Goal: Task Accomplishment & Management: Manage account settings

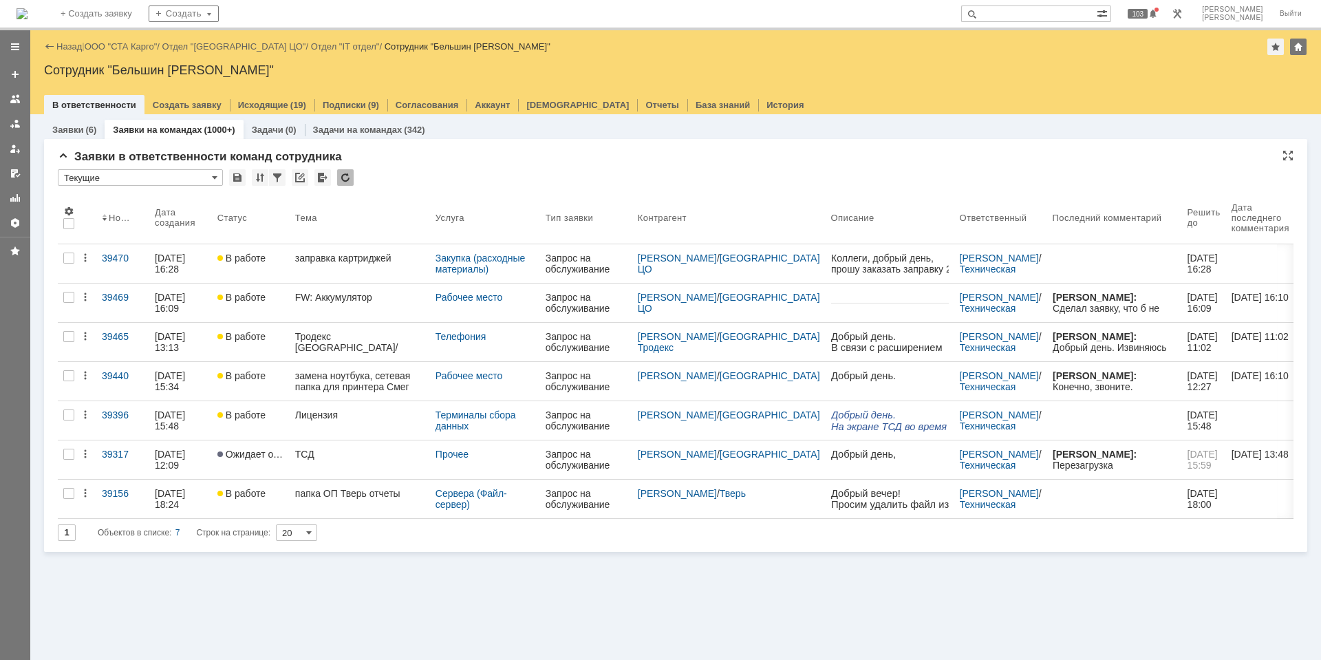
click at [343, 174] on div at bounding box center [345, 177] width 17 height 17
click at [345, 178] on div at bounding box center [345, 177] width 17 height 17
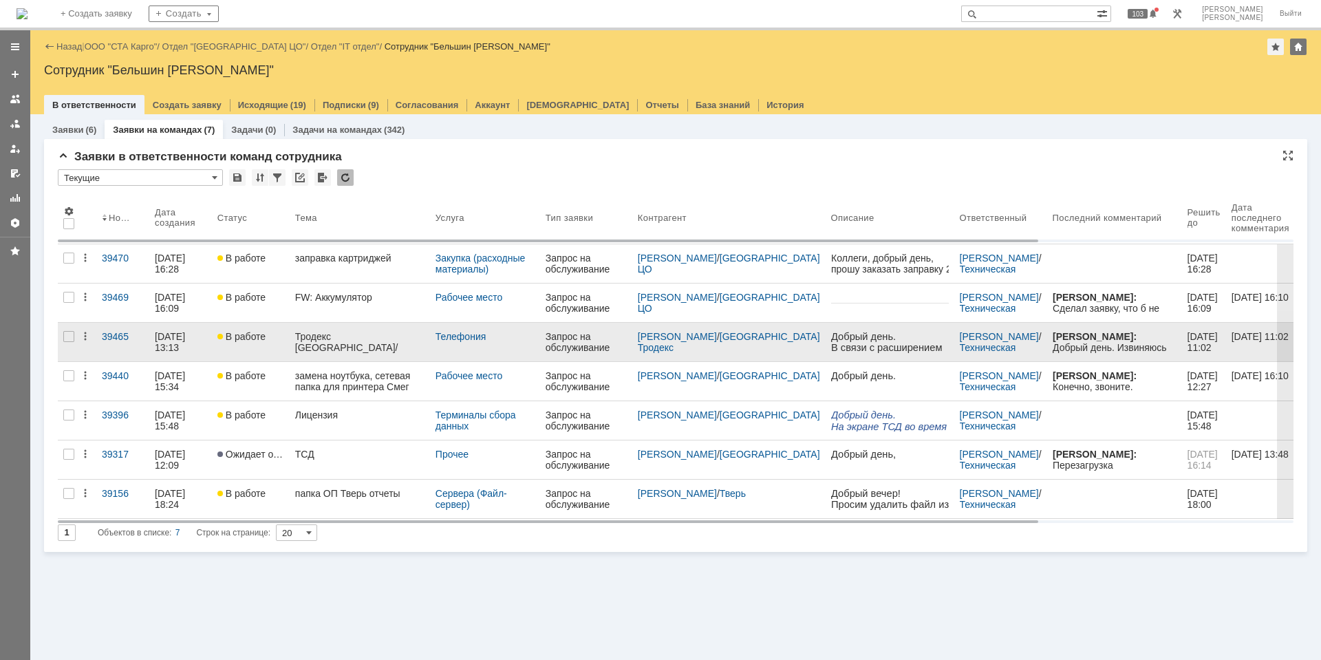
click at [1106, 347] on div "Добрый день. Извиняюсь за поздний ответ. Отдельный номер не нужен, достаточно д…" at bounding box center [1114, 375] width 124 height 66
click at [397, 344] on link "Тродекс [GEOGRAPHIC_DATA]/телефония" at bounding box center [360, 342] width 140 height 39
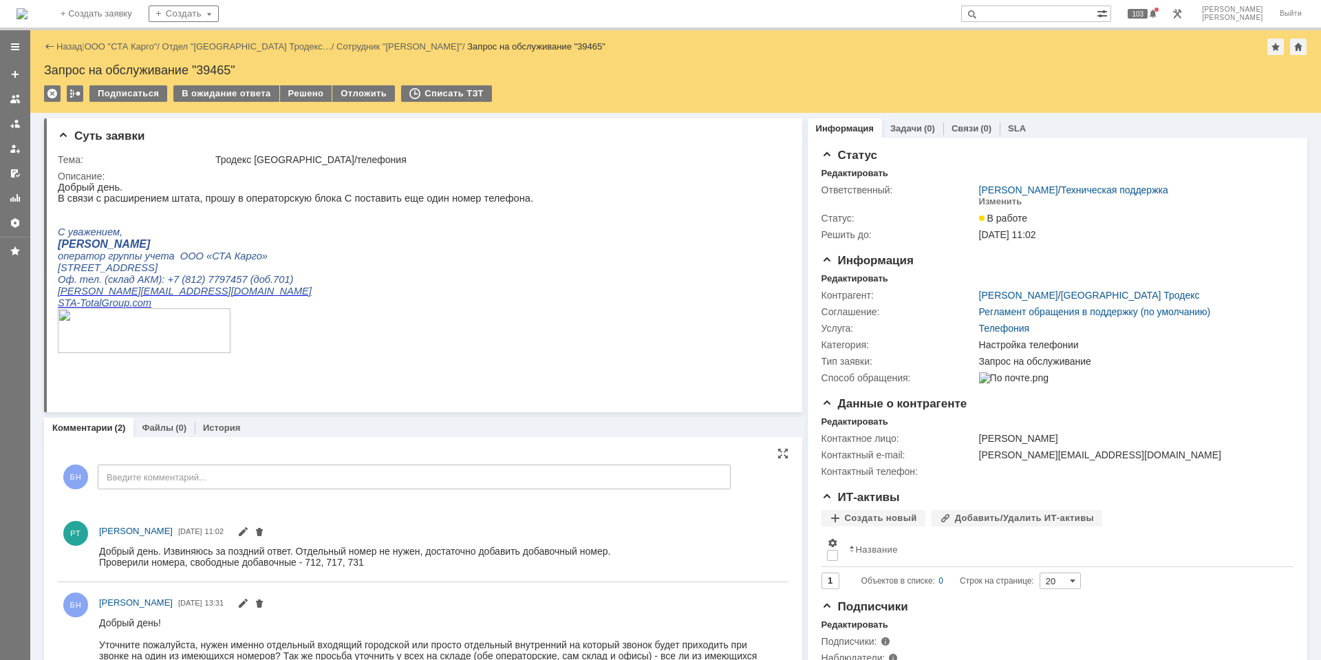
click at [400, 551] on div "Добрый день. Извиняюсь за поздний ответ. Отдельный номер не нужен, достаточно д…" at bounding box center [354, 550] width 511 height 11
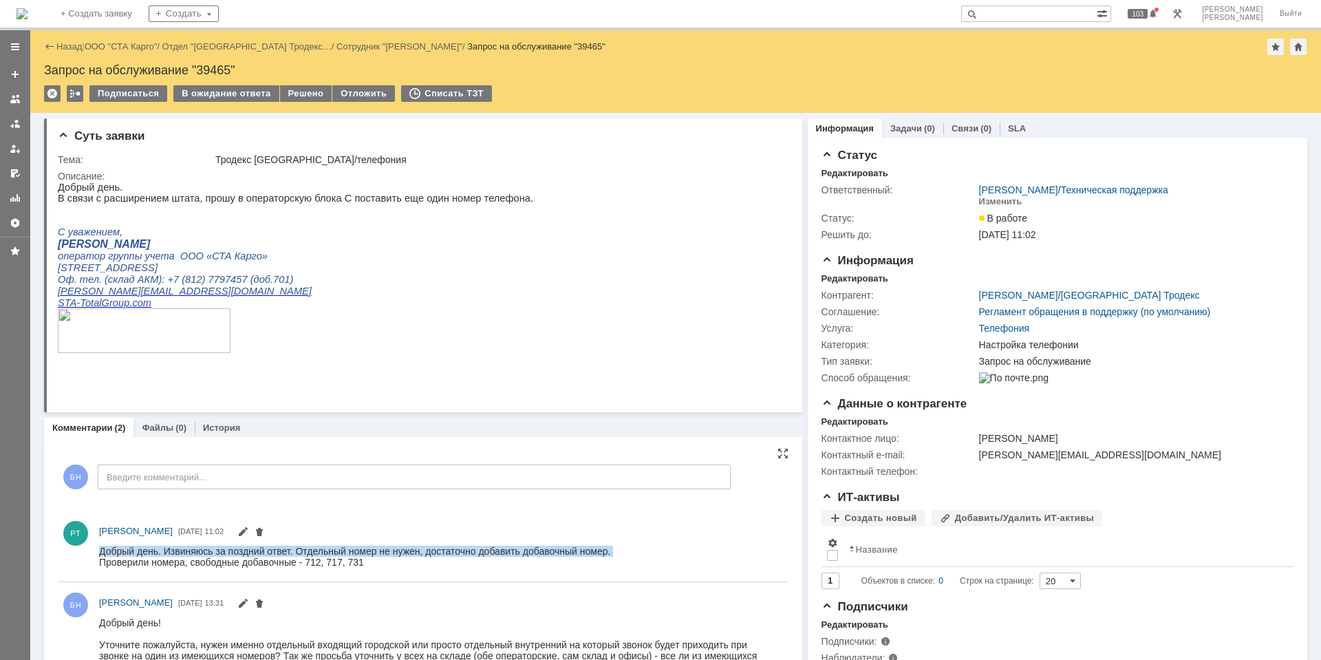
click at [400, 551] on div "Добрый день. Извиняюсь за поздний ответ. Отдельный номер не нужен, достаточно д…" at bounding box center [354, 550] width 511 height 11
drag, startPoint x: 374, startPoint y: 560, endPoint x: 132, endPoint y: 555, distance: 241.6
click at [132, 555] on body "Добрый день. Извиняюсь за поздний ответ. Отдельный номер не нужен, достаточно д…" at bounding box center [354, 556] width 511 height 22
click at [132, 555] on div "Добрый день. Извиняюсь за поздний ответ. Отдельный номер не нужен, достаточно д…" at bounding box center [354, 550] width 511 height 11
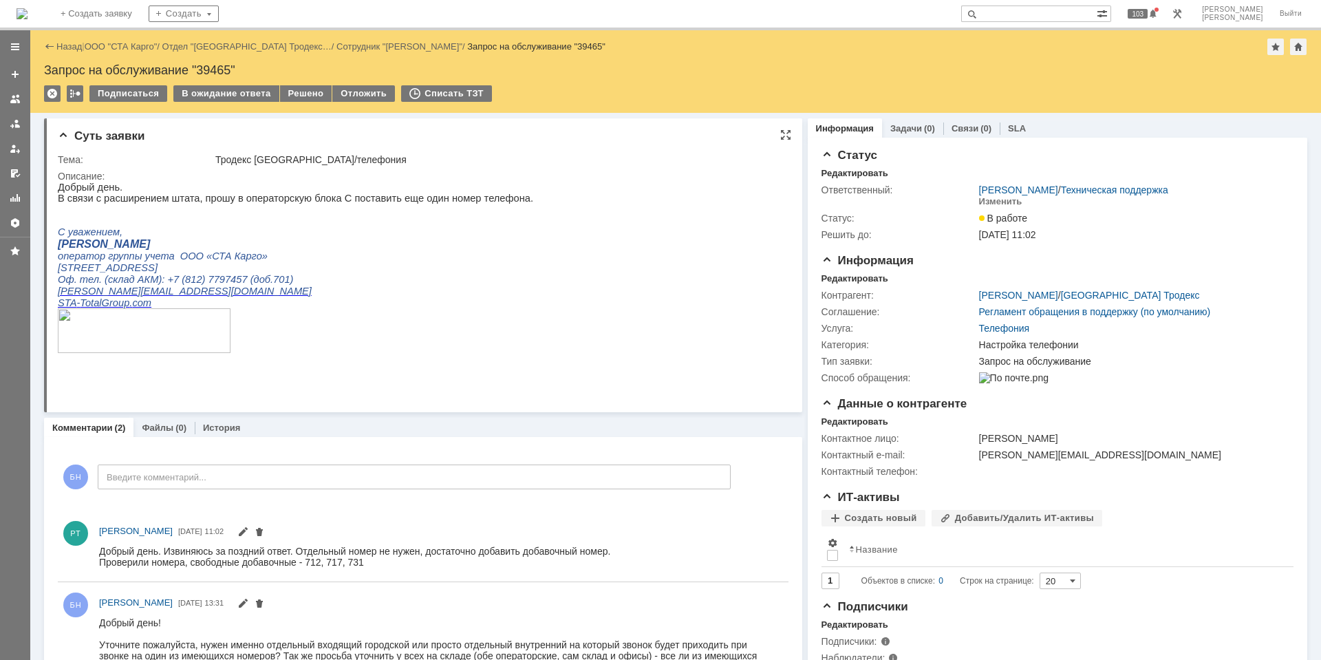
click at [320, 198] on p "В связи с расширением штата, прошу в операторскую блока С поставить еще один но…" at bounding box center [296, 198] width 476 height 11
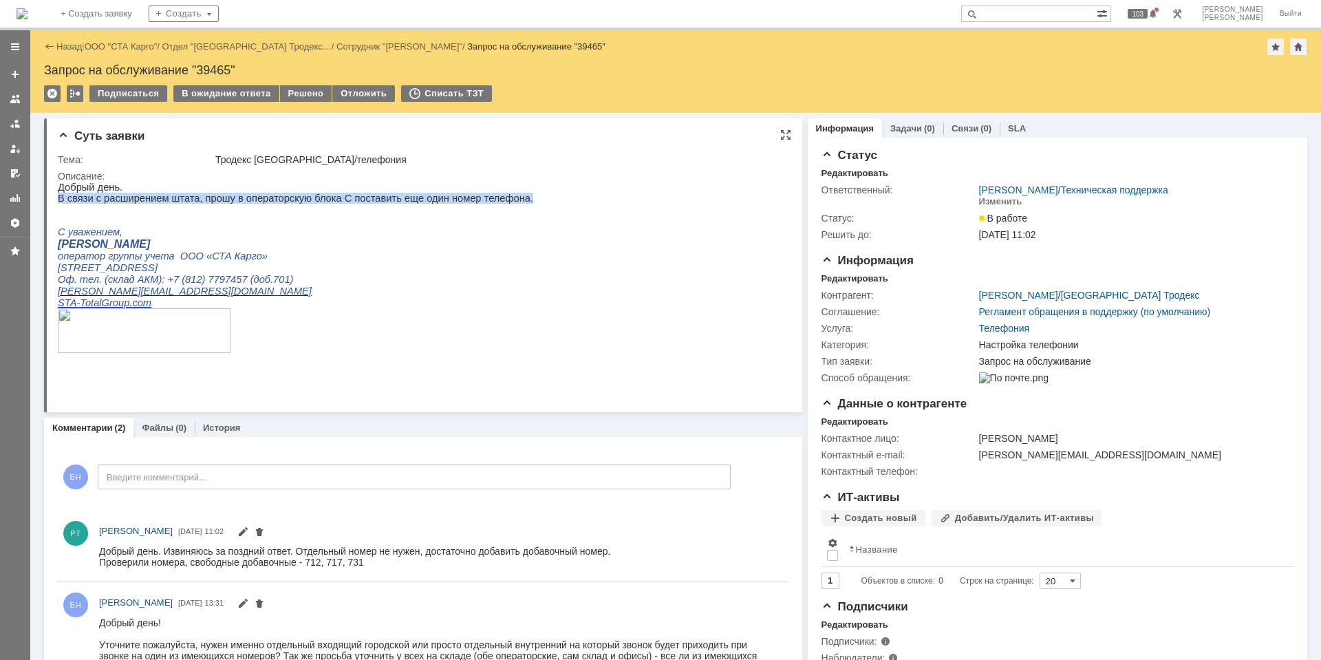
click at [320, 198] on p "В связи с расширением штата, прошу в операторскую блока С поставить еще один но…" at bounding box center [296, 198] width 476 height 11
click at [322, 198] on p "В связи с расширением штата, прошу в операторскую блока С поставить еще один но…" at bounding box center [296, 198] width 476 height 11
click at [301, 251] on p "[PERSON_NAME]" at bounding box center [296, 244] width 476 height 12
click at [376, 226] on p at bounding box center [296, 221] width 476 height 12
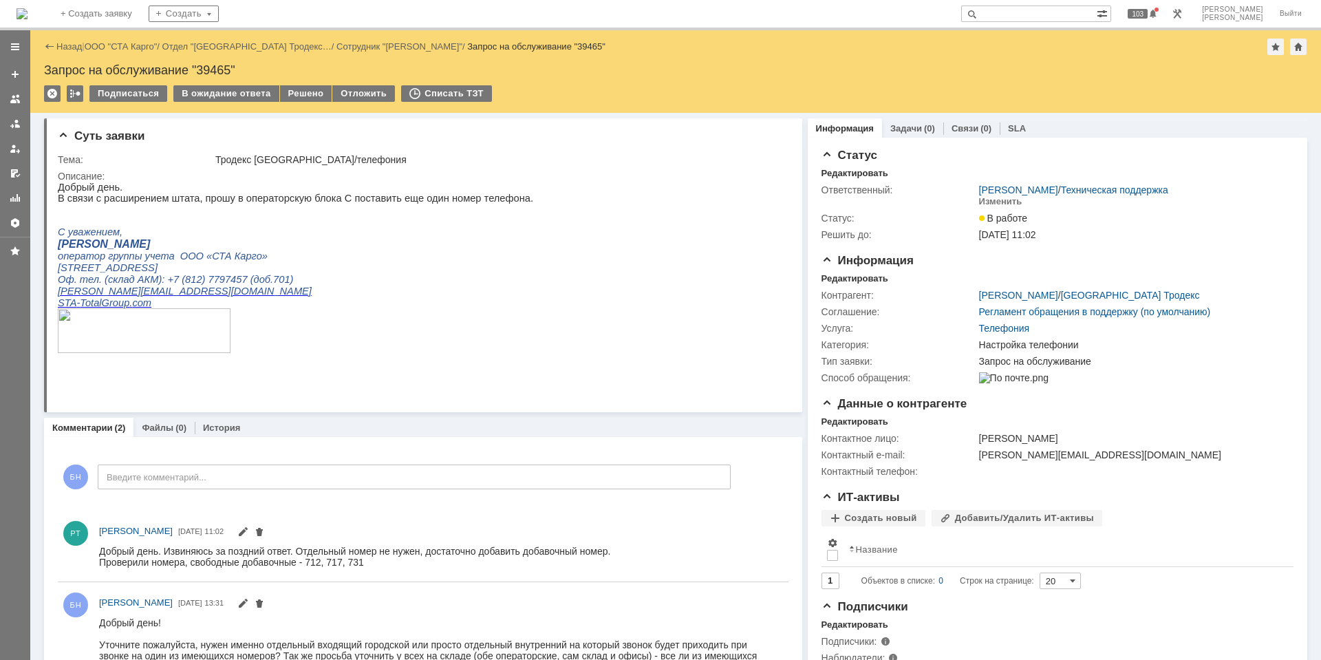
click at [28, 17] on img at bounding box center [22, 13] width 11 height 11
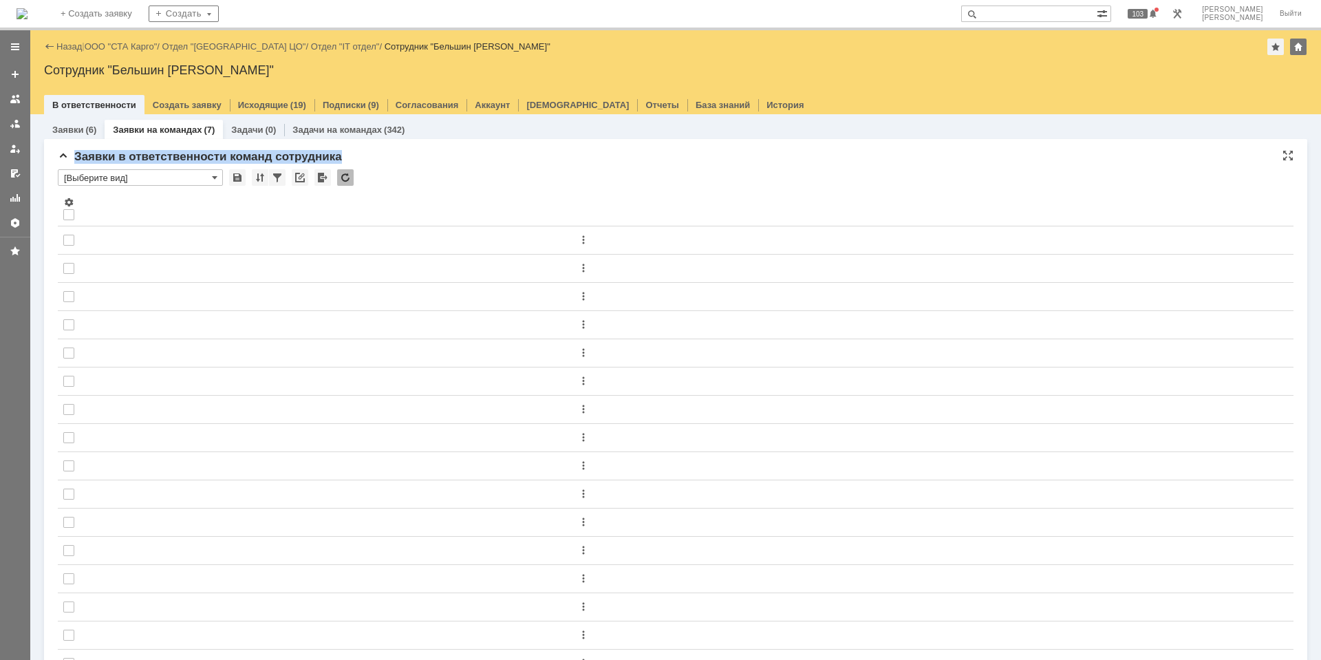
click at [400, 150] on div "Заявки в ответственности команд сотрудника * [Выберите вид] Результаты поиска: …" at bounding box center [676, 481] width 1264 height 685
click at [400, 151] on div "Заявки в ответственности команд сотрудника" at bounding box center [676, 157] width 1236 height 14
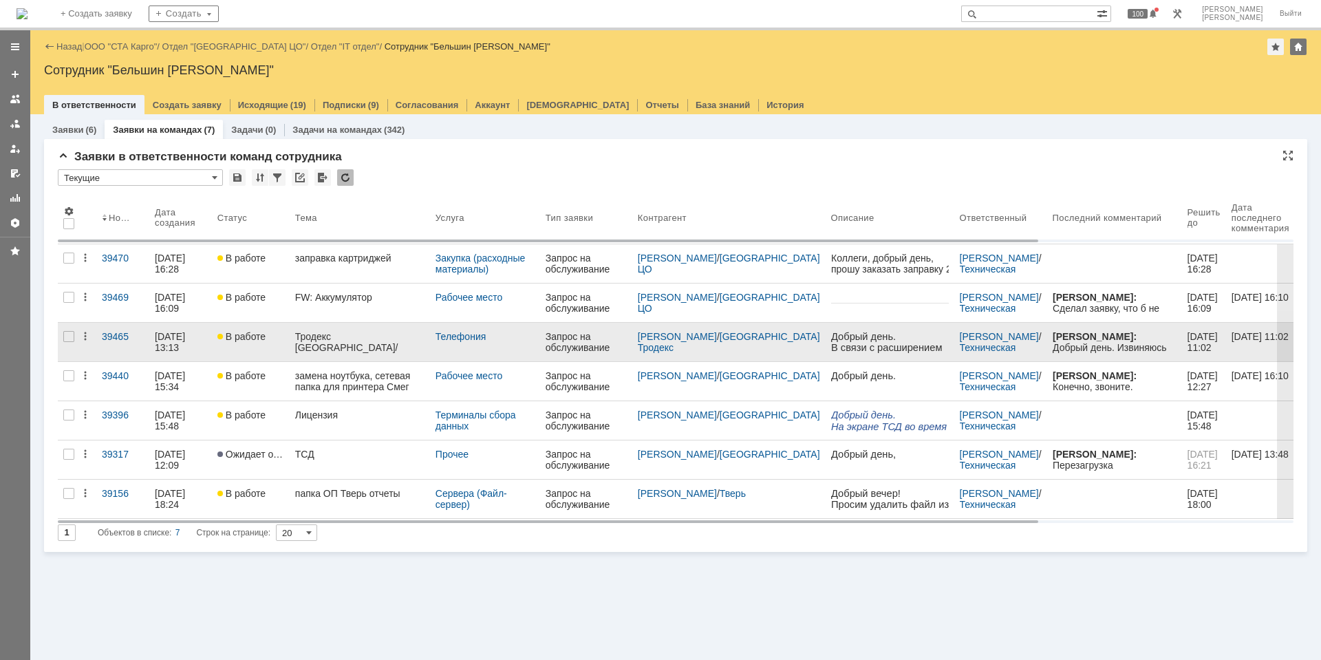
click at [308, 343] on link "Тродекс [GEOGRAPHIC_DATA]/телефония" at bounding box center [360, 342] width 140 height 39
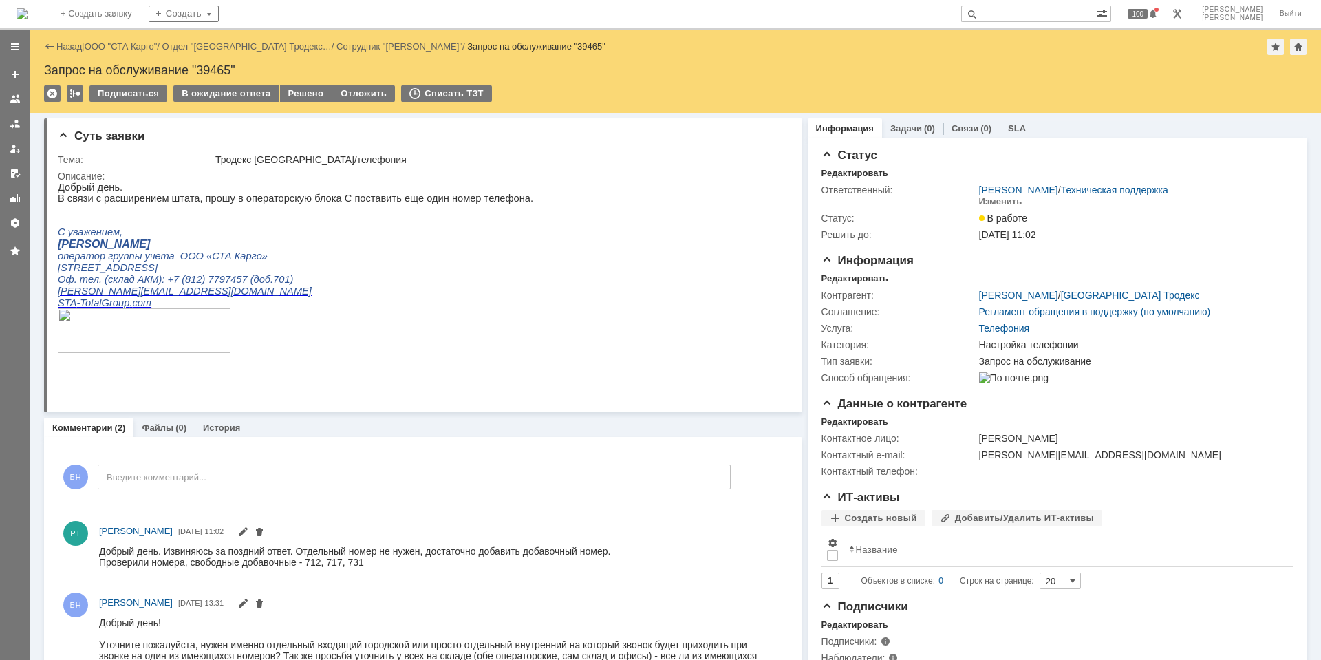
click at [359, 274] on p "[STREET_ADDRESS]" at bounding box center [296, 268] width 476 height 12
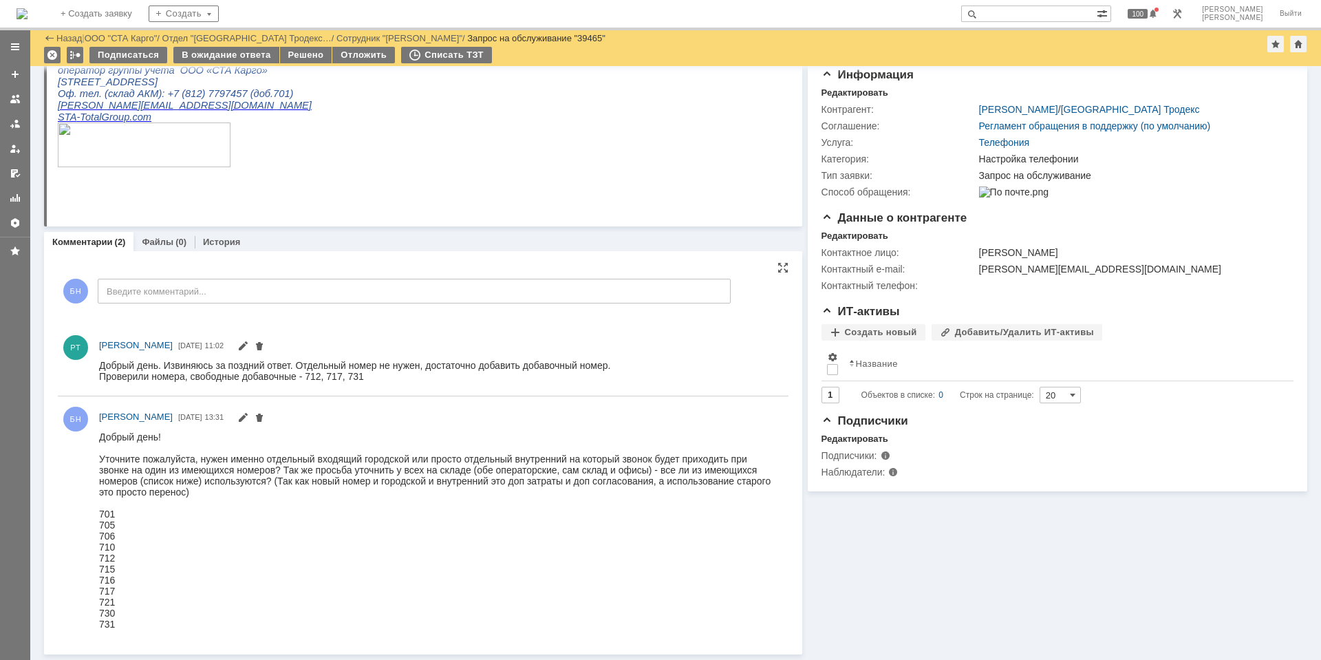
scroll to position [140, 0]
click at [212, 469] on div "Добрый день! Уточните пожалуйста, нужен именно отдельный входящий городской или…" at bounding box center [437, 464] width 677 height 66
click at [280, 458] on div "Добрый день! Уточните пожалуйста, нужен именно отдельный входящий городской или…" at bounding box center [437, 464] width 677 height 66
click at [267, 469] on div "Добрый день! Уточните пожалуйста, нужен именно отдельный входящий городской или…" at bounding box center [437, 464] width 677 height 66
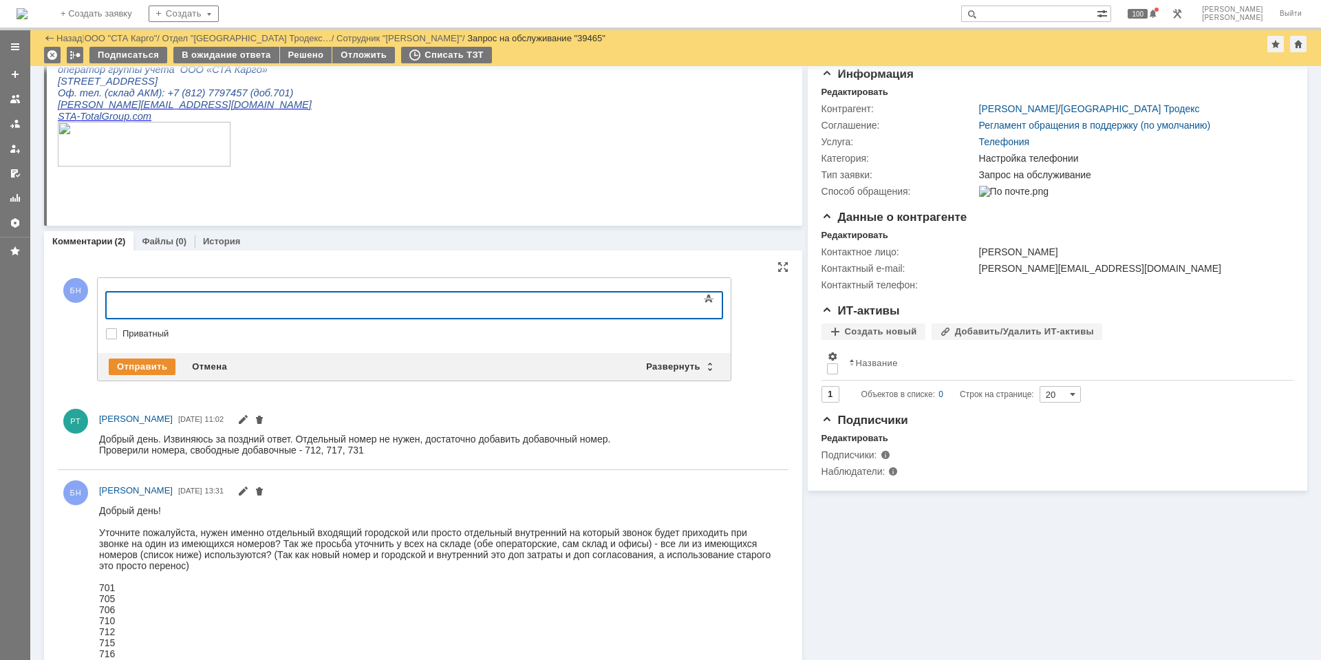
scroll to position [212, 0]
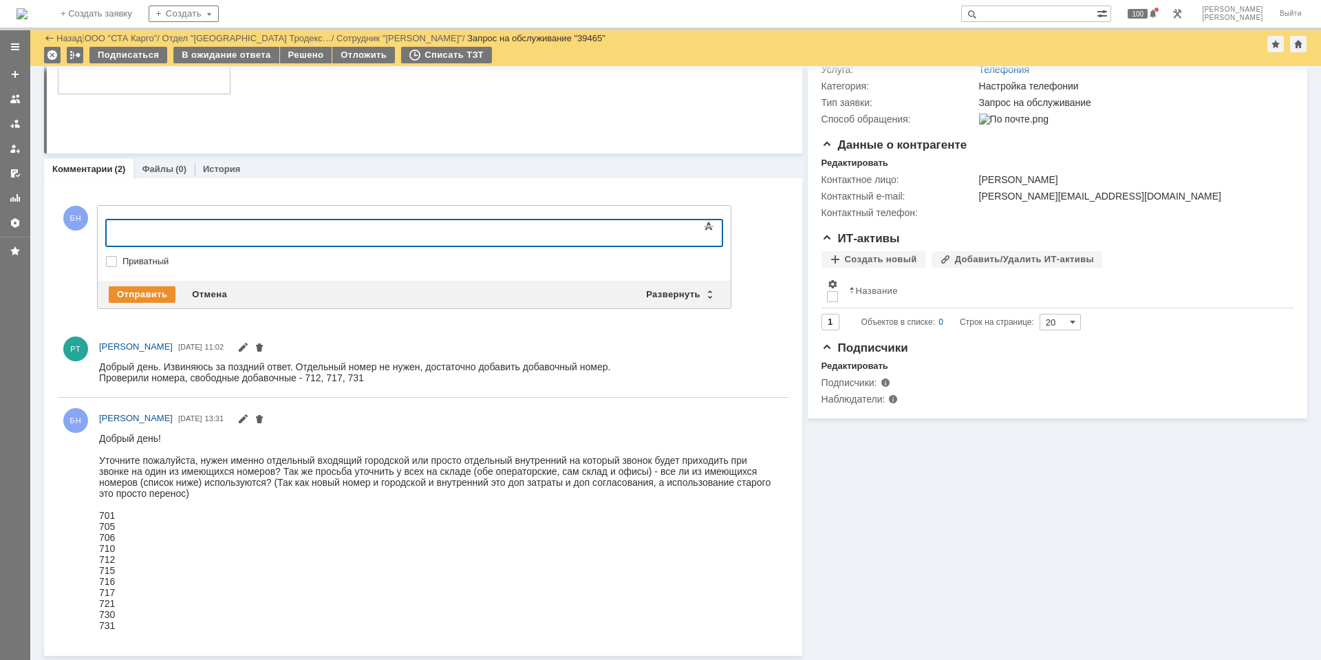
click at [203, 236] on div at bounding box center [217, 231] width 195 height 11
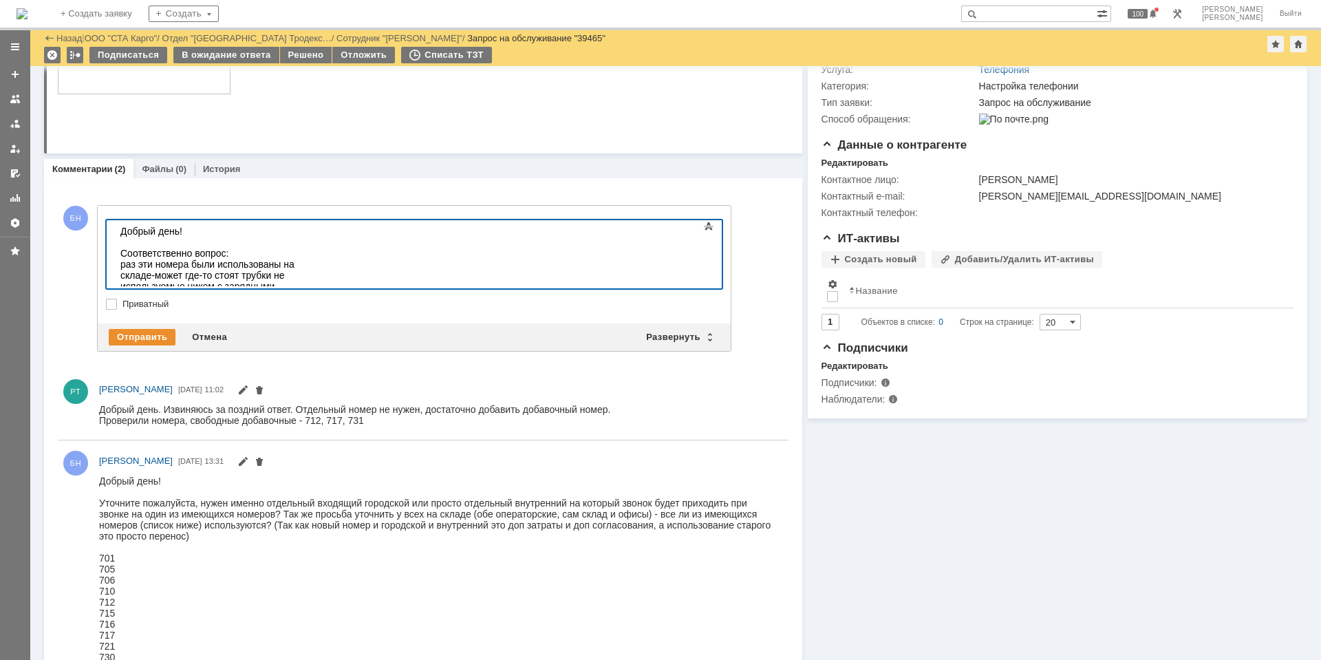
click at [316, 277] on div "Добрый день! Соответственно вопрос: раз эти номера были использованы на складе-…" at bounding box center [217, 275] width 195 height 99
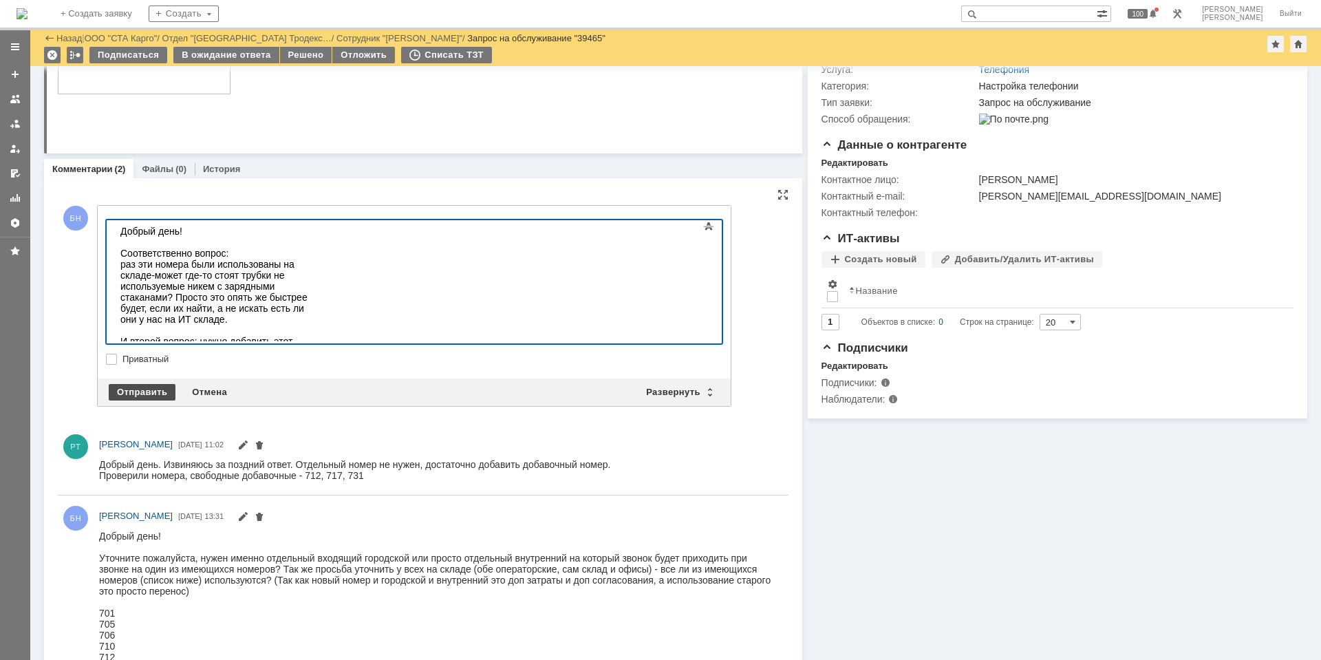
click at [140, 389] on div "Отправить" at bounding box center [142, 392] width 67 height 17
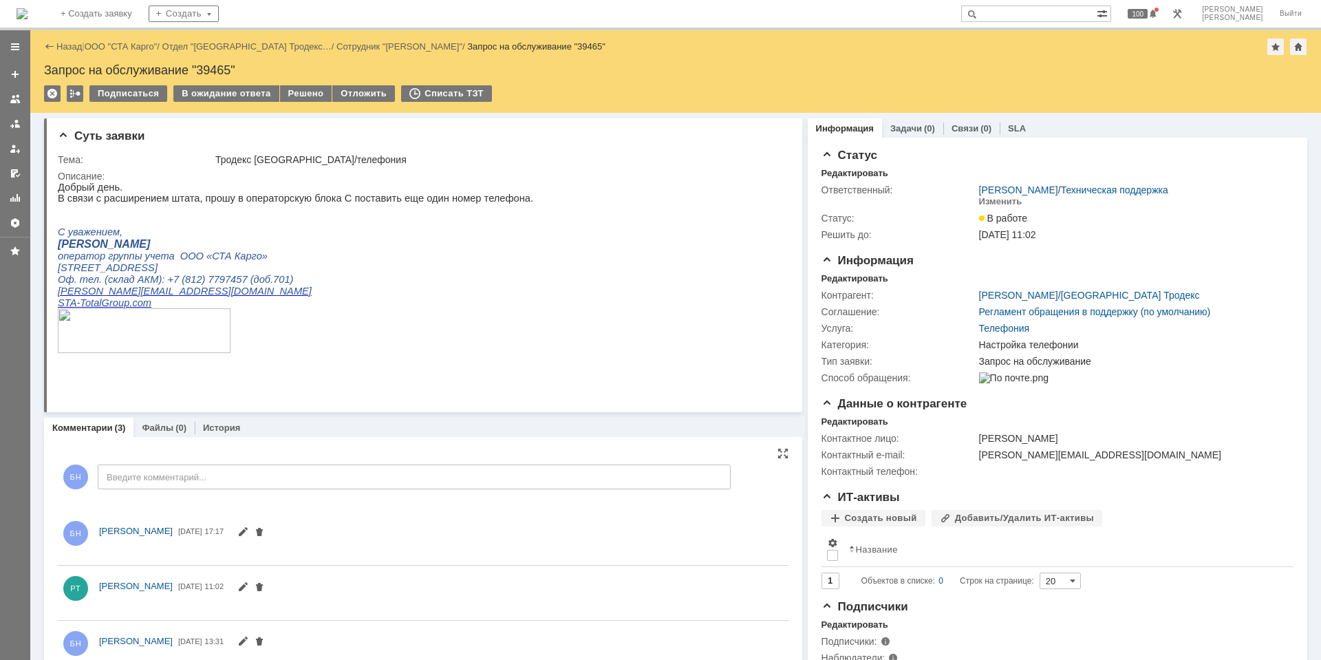
scroll to position [0, 0]
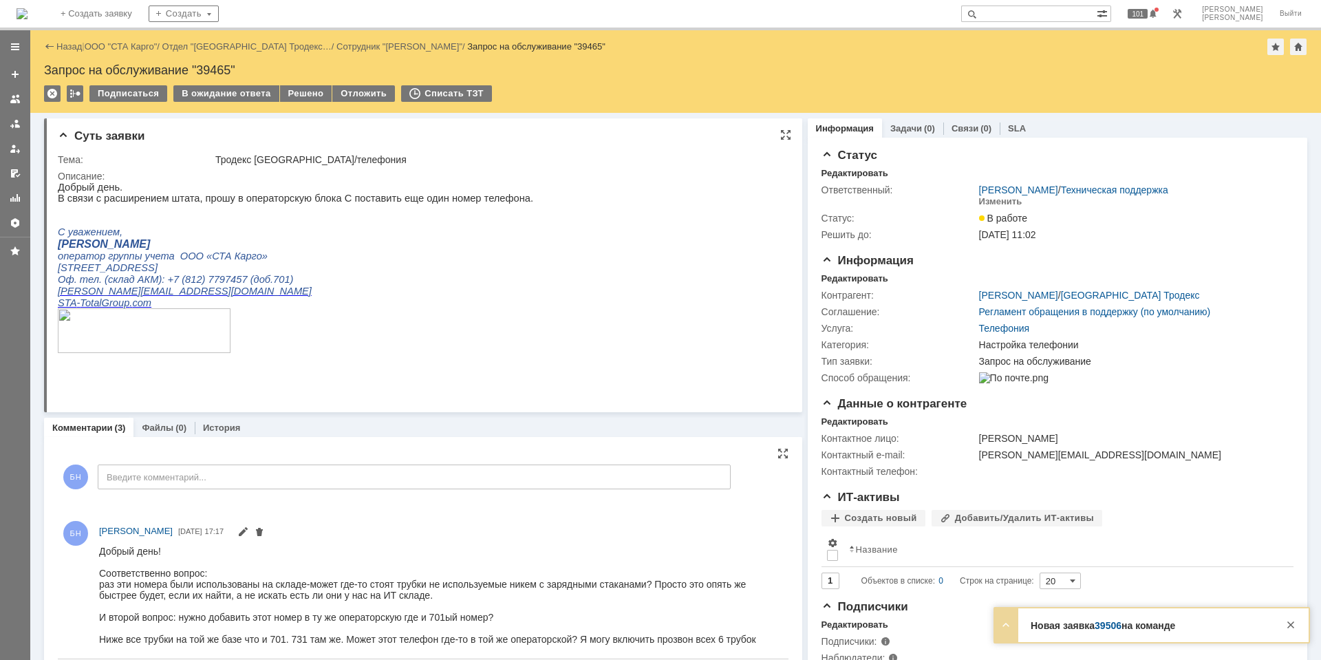
click at [251, 251] on p "[PERSON_NAME]" at bounding box center [296, 244] width 476 height 12
click at [28, 8] on img at bounding box center [22, 13] width 11 height 11
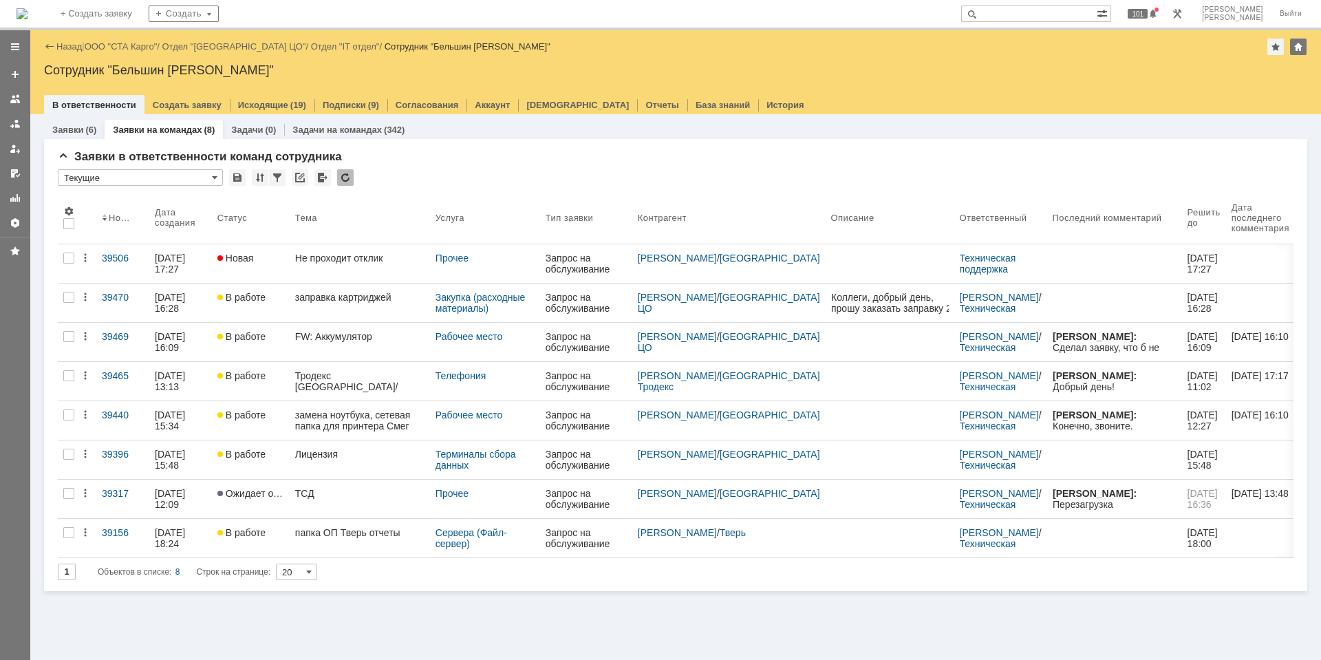
click at [290, 255] on link "Новая" at bounding box center [251, 263] width 78 height 39
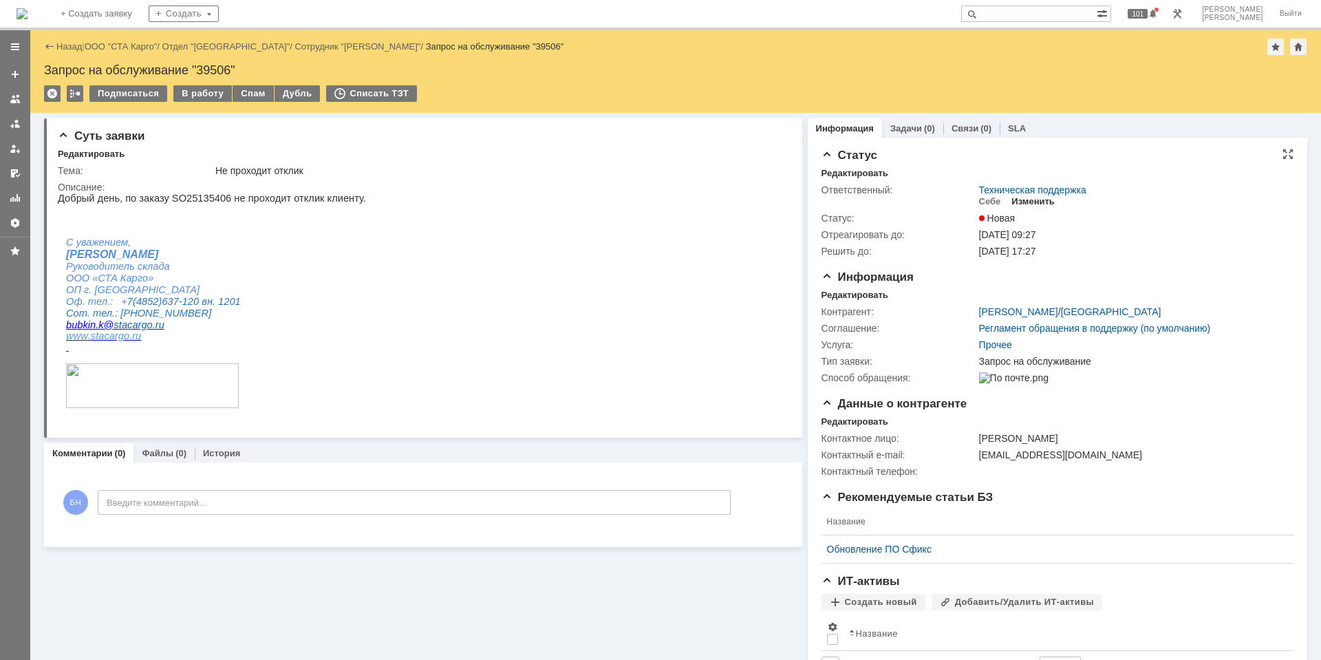
click at [1015, 199] on div "Изменить" at bounding box center [1033, 201] width 43 height 11
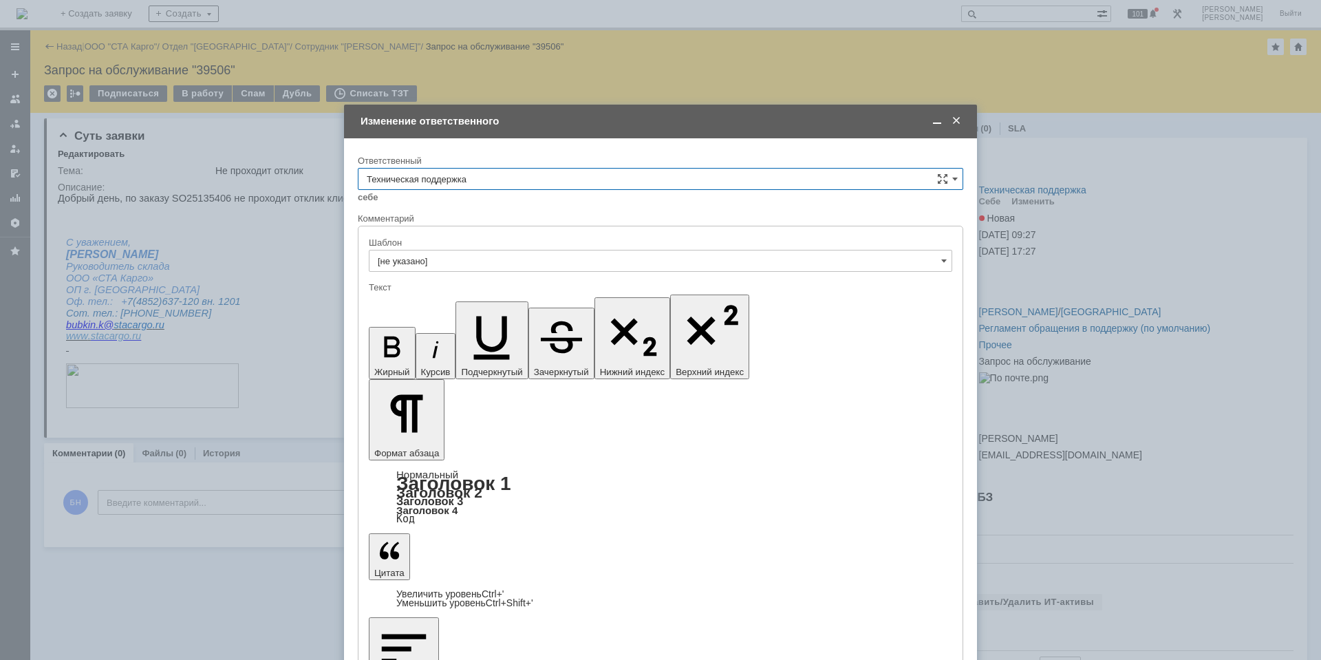
click at [411, 190] on div "себе своей команде" at bounding box center [661, 196] width 606 height 13
click at [414, 169] on input "Техническая поддержка" at bounding box center [661, 179] width 606 height 22
click at [456, 293] on span "Поддержка 1С" at bounding box center [661, 293] width 588 height 11
type input "Поддержка 1С"
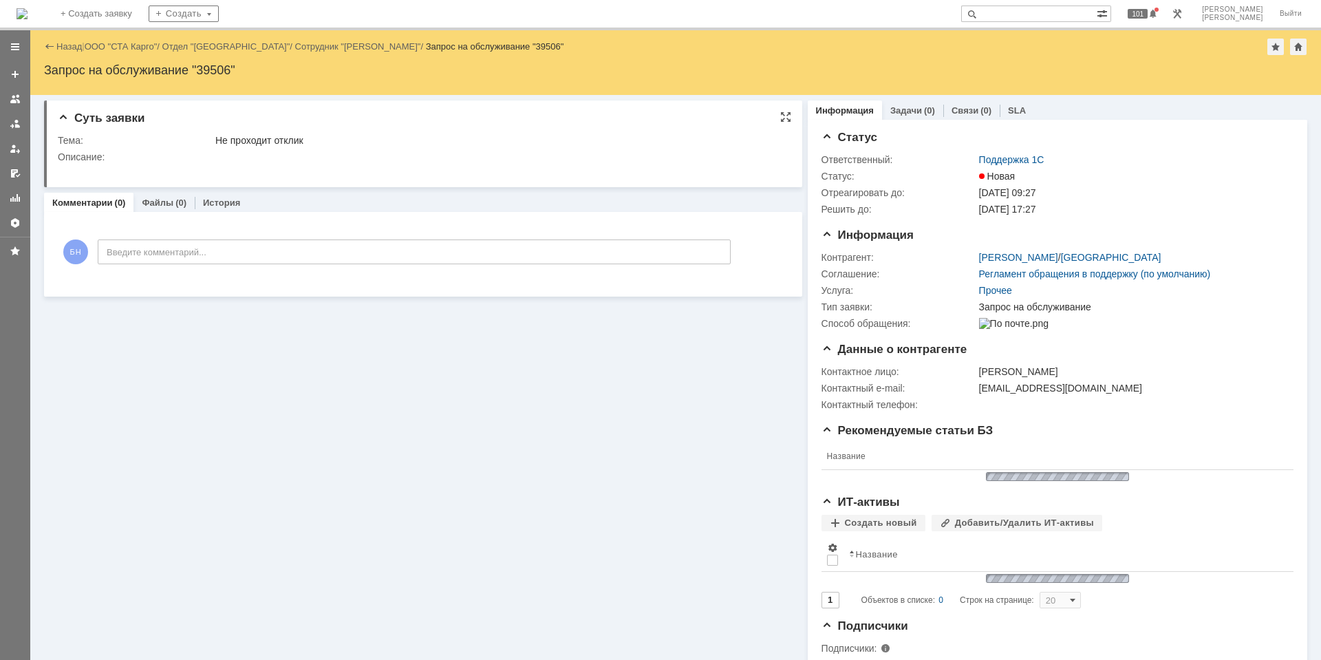
scroll to position [0, 0]
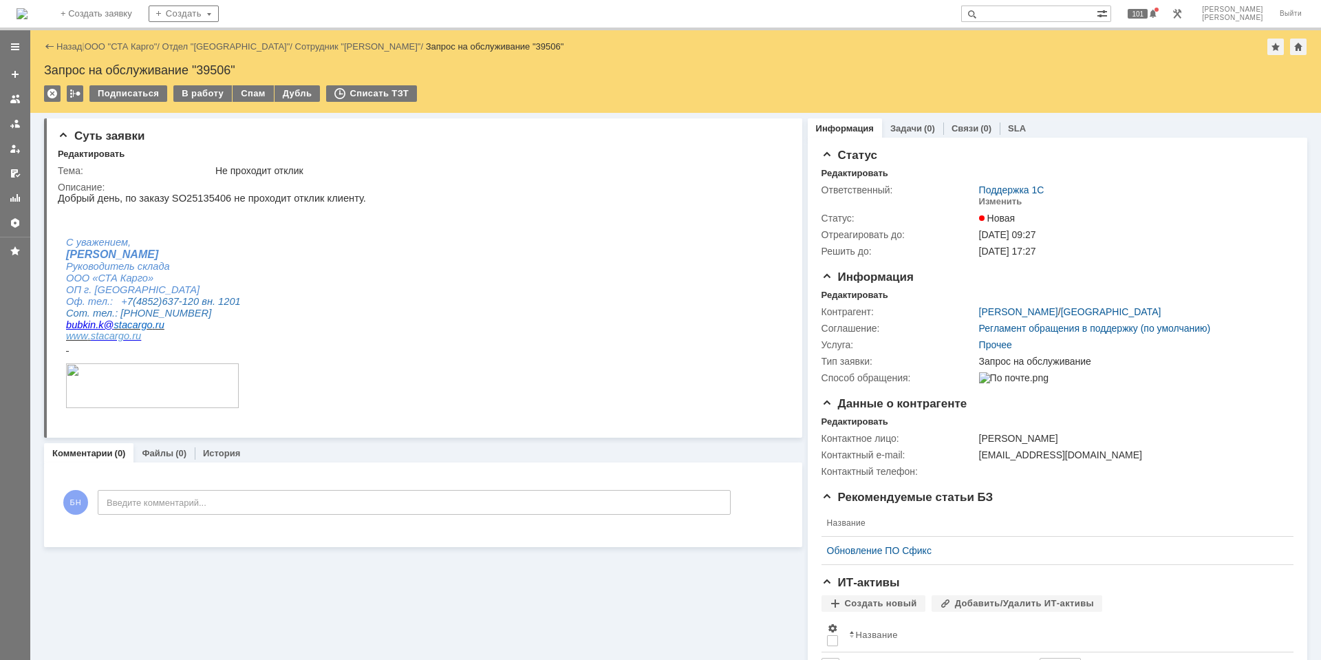
click at [28, 19] on img at bounding box center [22, 13] width 11 height 11
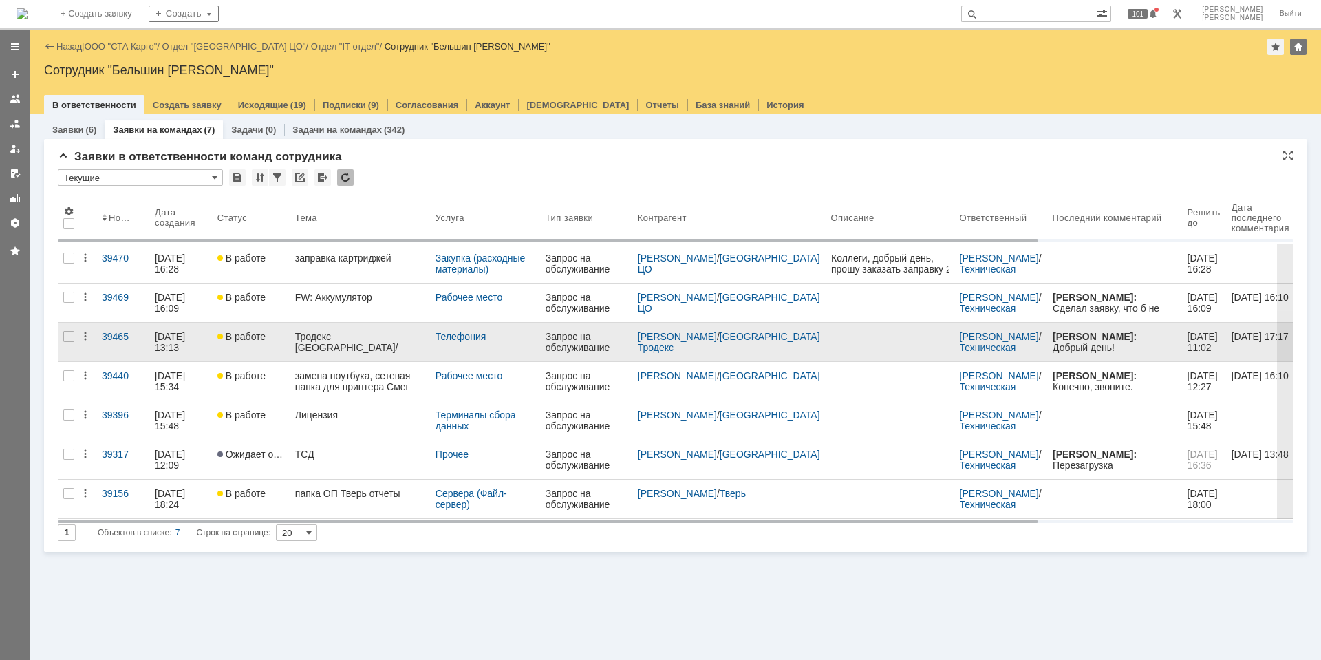
click at [390, 349] on link "Тродекс [GEOGRAPHIC_DATA]/телефония" at bounding box center [360, 342] width 140 height 39
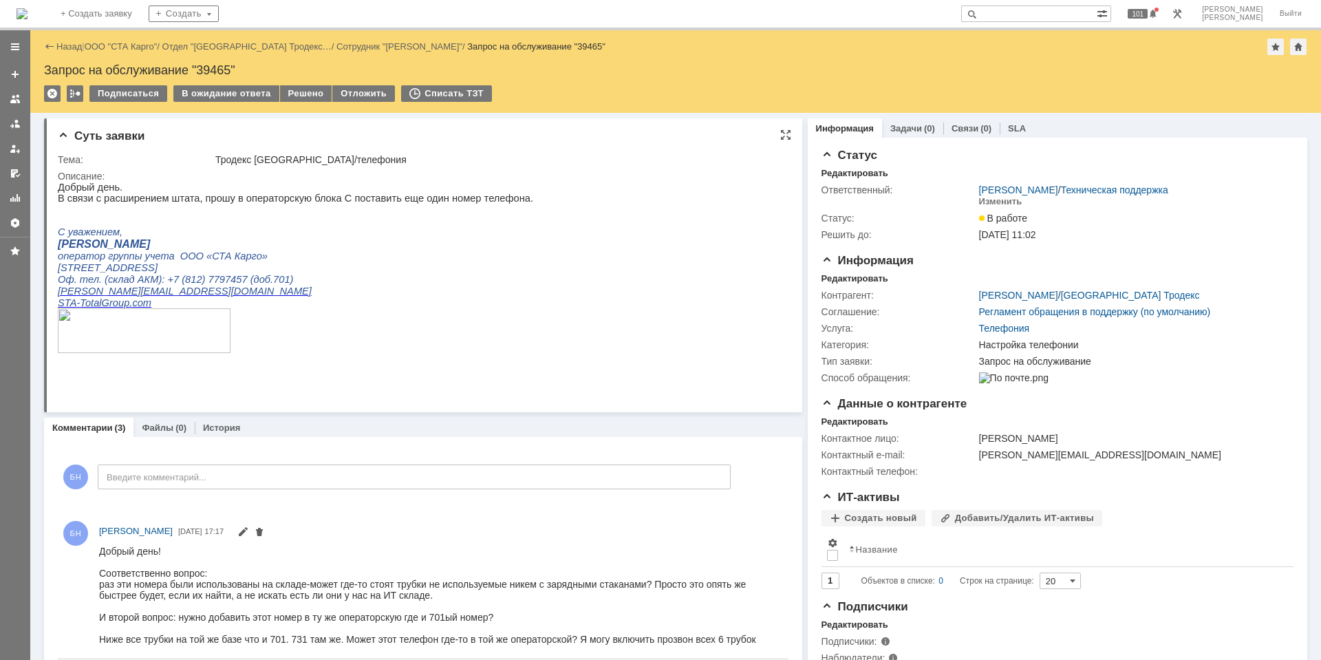
click at [359, 317] on p at bounding box center [296, 331] width 476 height 47
click at [313, 248] on p "[PERSON_NAME]" at bounding box center [296, 244] width 476 height 12
click at [447, 330] on p at bounding box center [296, 331] width 476 height 47
click at [28, 19] on img at bounding box center [22, 13] width 11 height 11
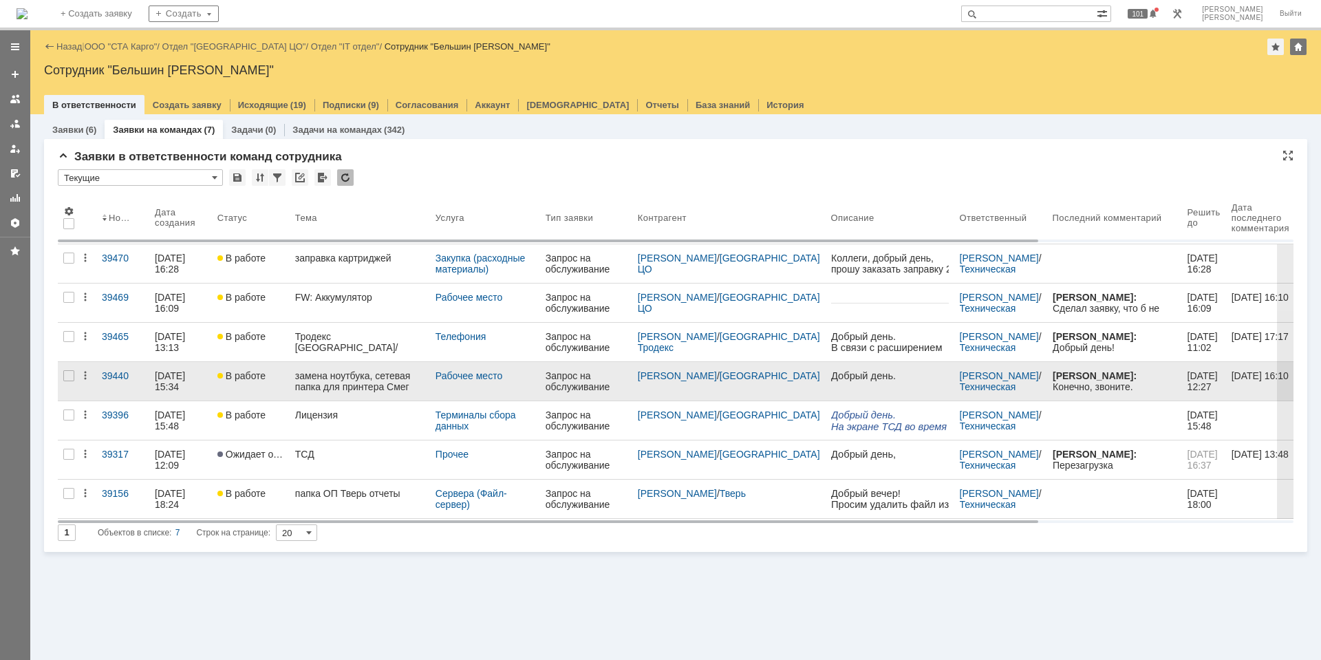
click at [358, 374] on div "замена ноутбука, сетевая папка для принтера Смег" at bounding box center [359, 381] width 129 height 22
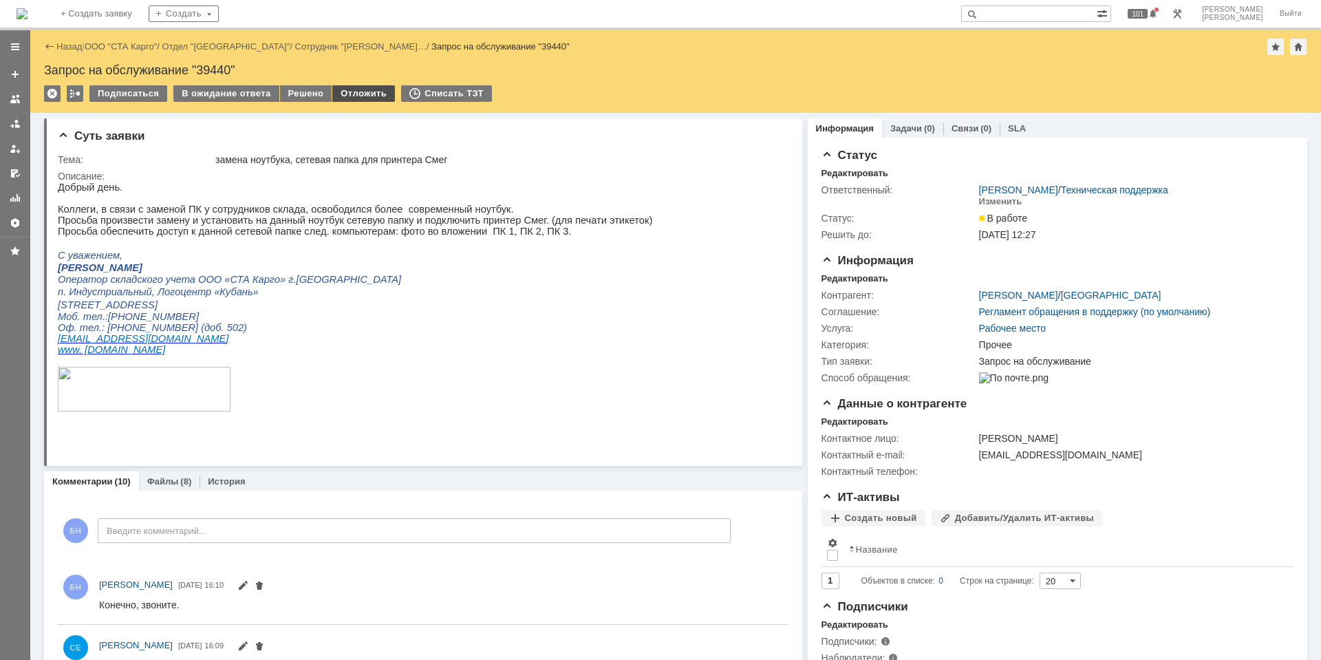
click at [357, 100] on div "Отложить" at bounding box center [363, 93] width 63 height 17
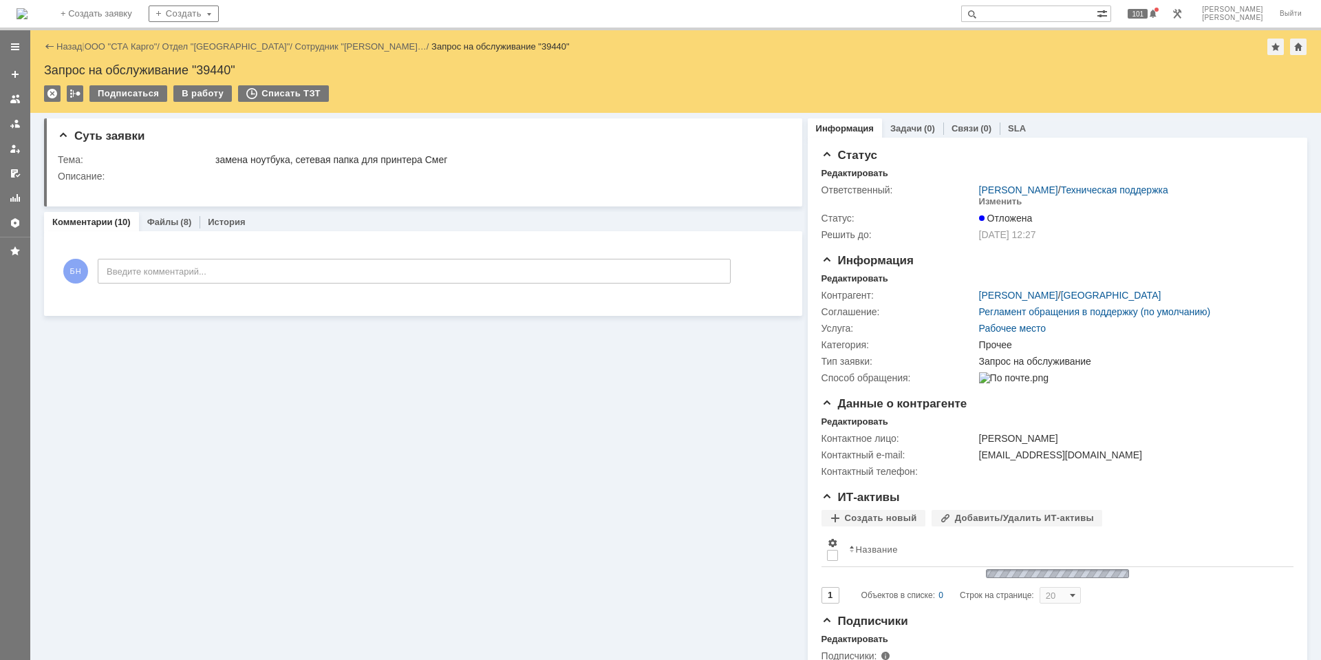
click at [28, 10] on img at bounding box center [22, 13] width 11 height 11
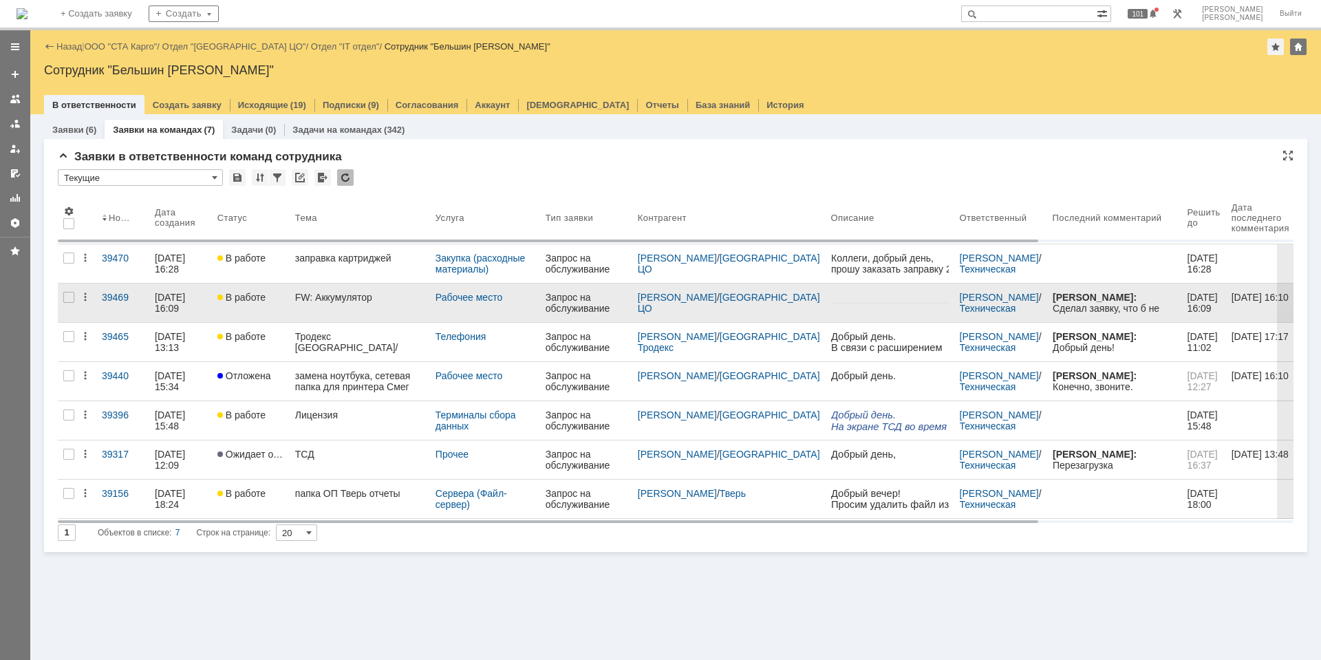
click at [370, 321] on link "FW: Аккумулятор" at bounding box center [360, 303] width 140 height 39
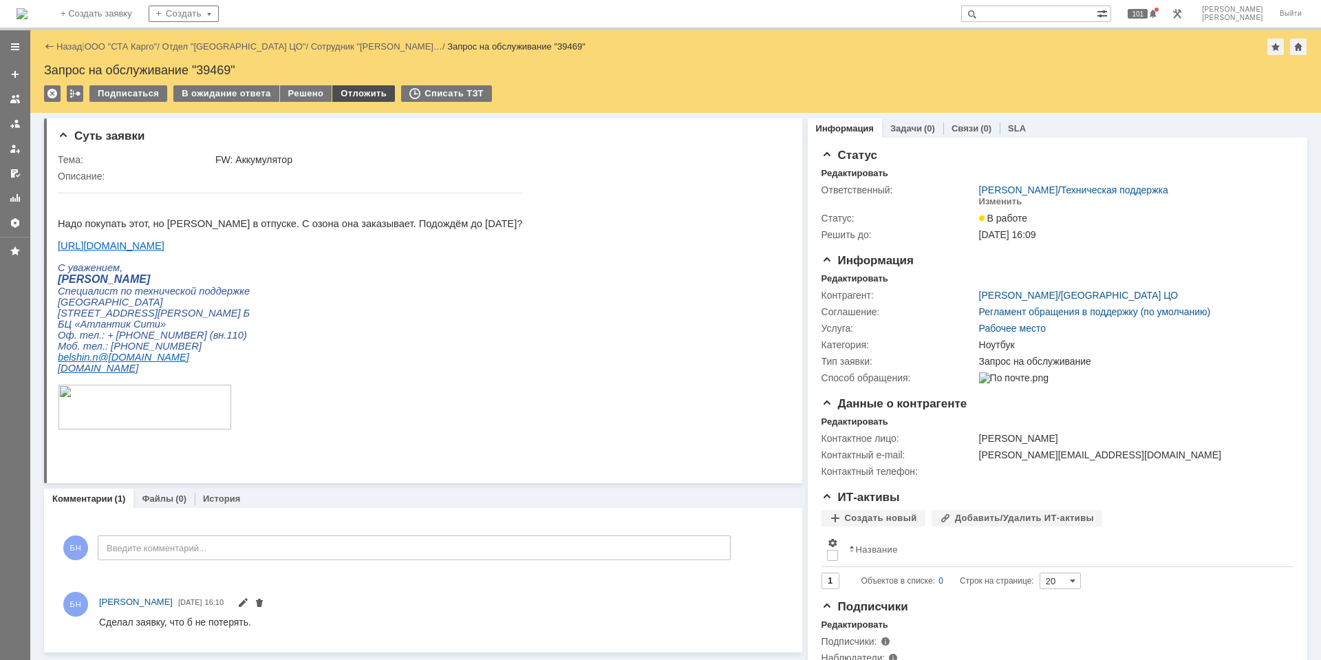
click at [335, 98] on div "Отложить" at bounding box center [363, 93] width 63 height 17
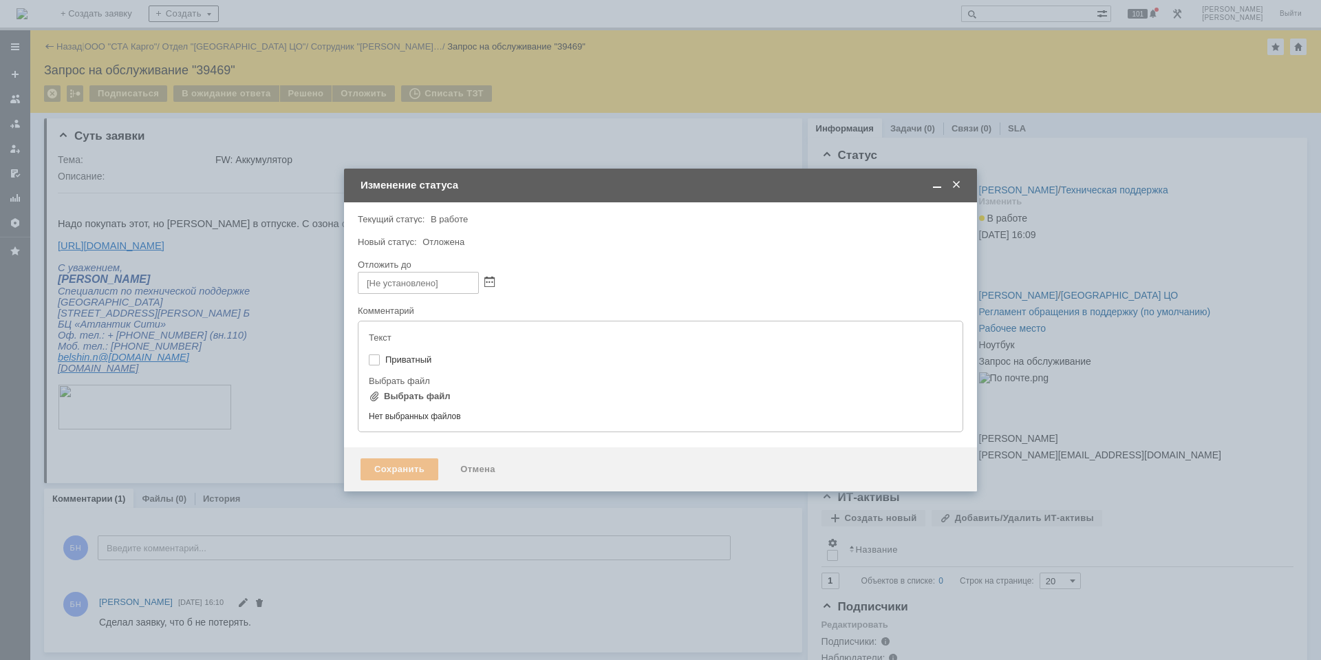
type input "[не указано]"
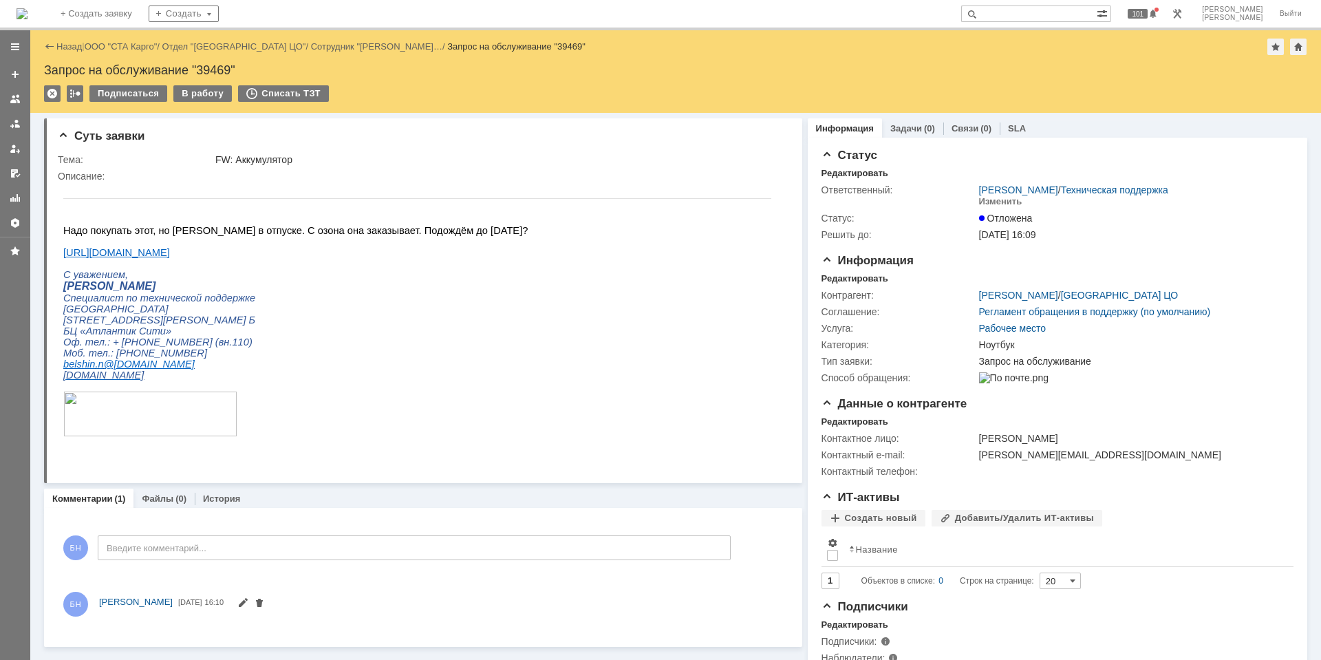
click at [93, 6] on div "На домашнюю + Создать заявку Создать 101 Бельшин [PERSON_NAME] Выйти" at bounding box center [660, 15] width 1321 height 30
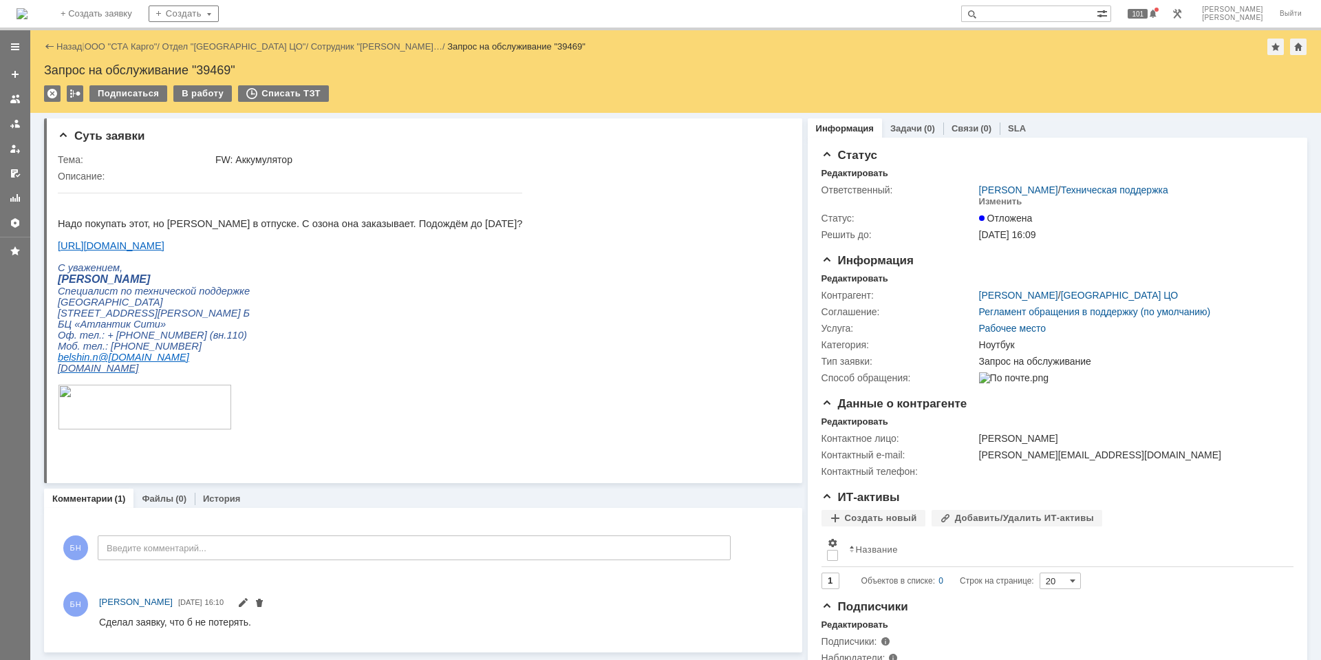
click at [28, 8] on img at bounding box center [22, 13] width 11 height 11
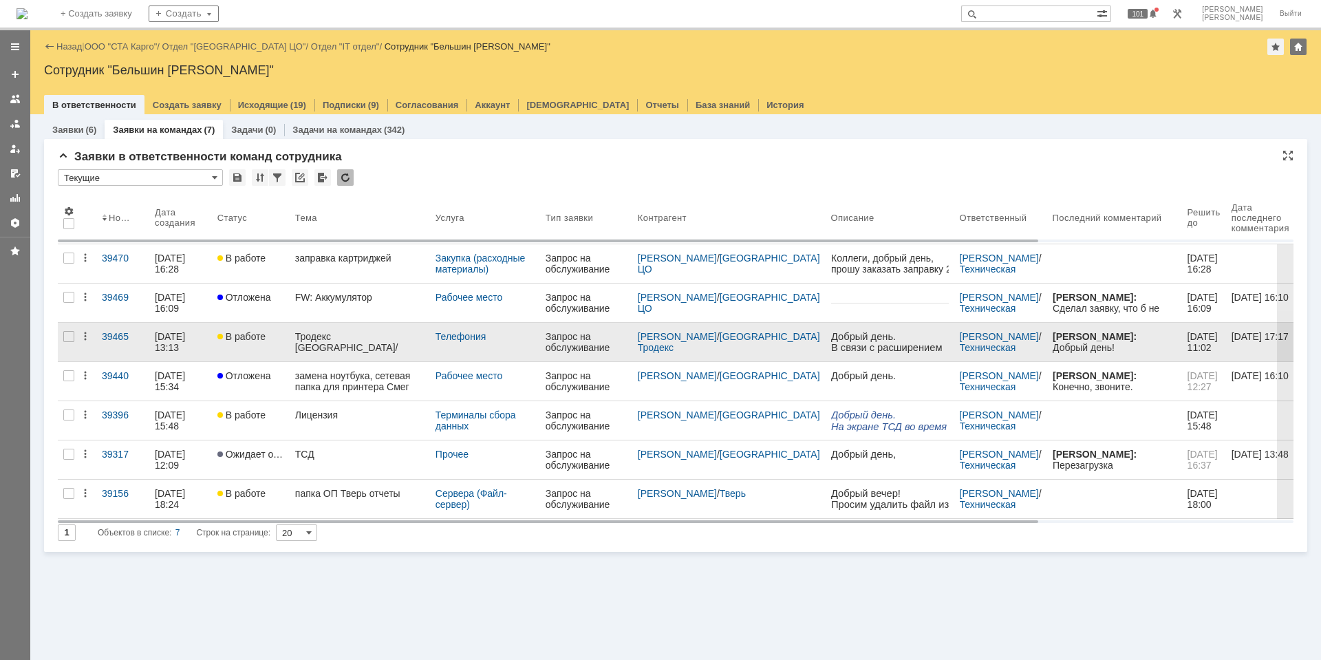
click at [392, 328] on link "Тродекс [GEOGRAPHIC_DATA]/телефония" at bounding box center [360, 342] width 140 height 39
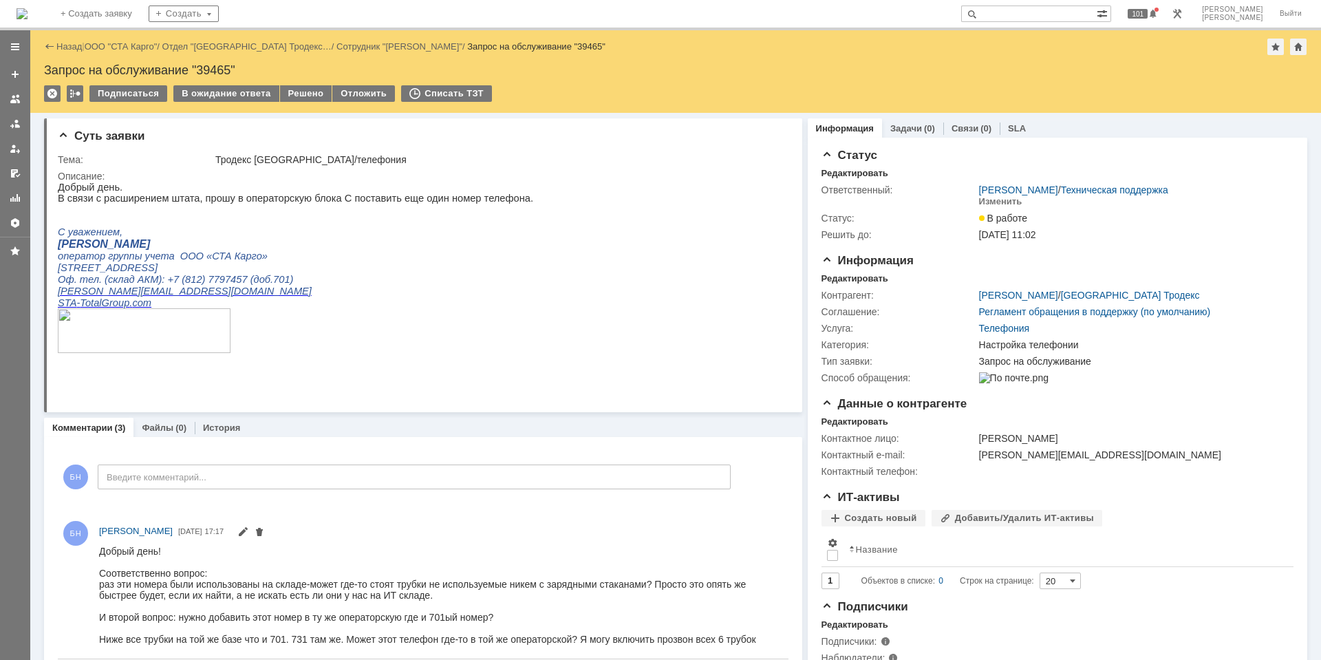
click at [392, 328] on p at bounding box center [296, 331] width 476 height 47
click at [385, 286] on p "Оф. тел. (склад АКМ): [PHONE_NUMBER] (доб.701)" at bounding box center [296, 280] width 476 height 12
click at [340, 89] on div "Отложить" at bounding box center [363, 93] width 63 height 17
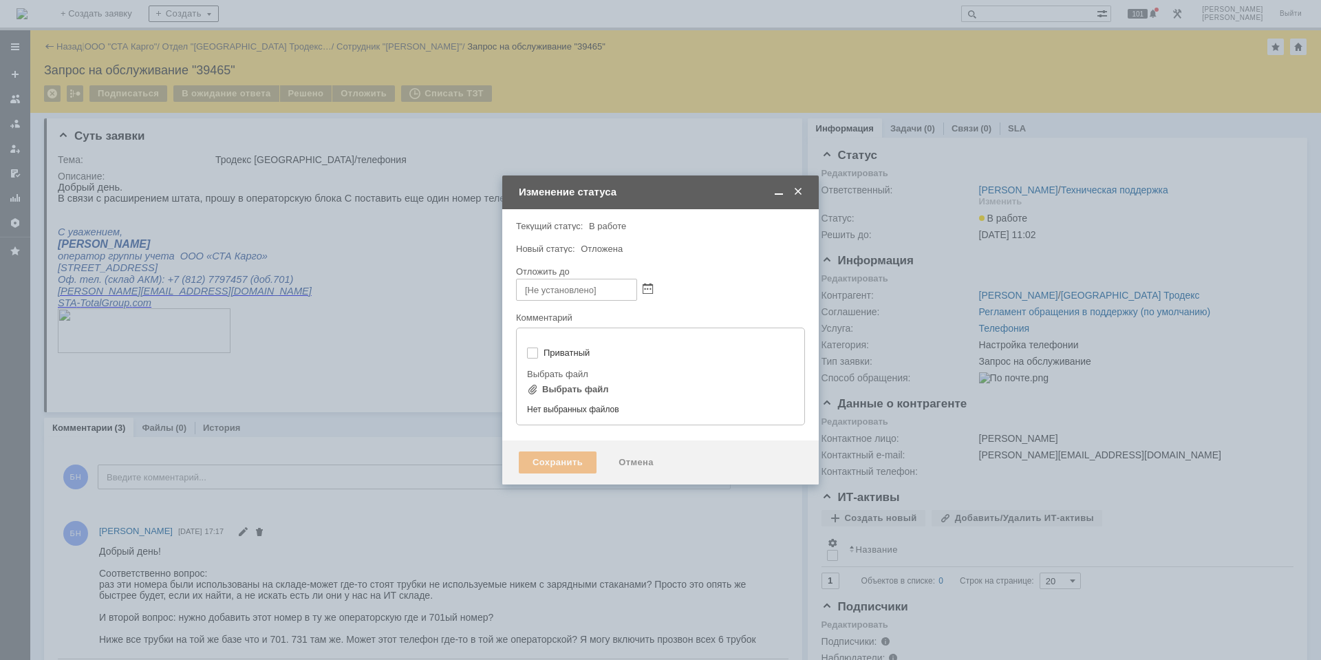
type input "[не указано]"
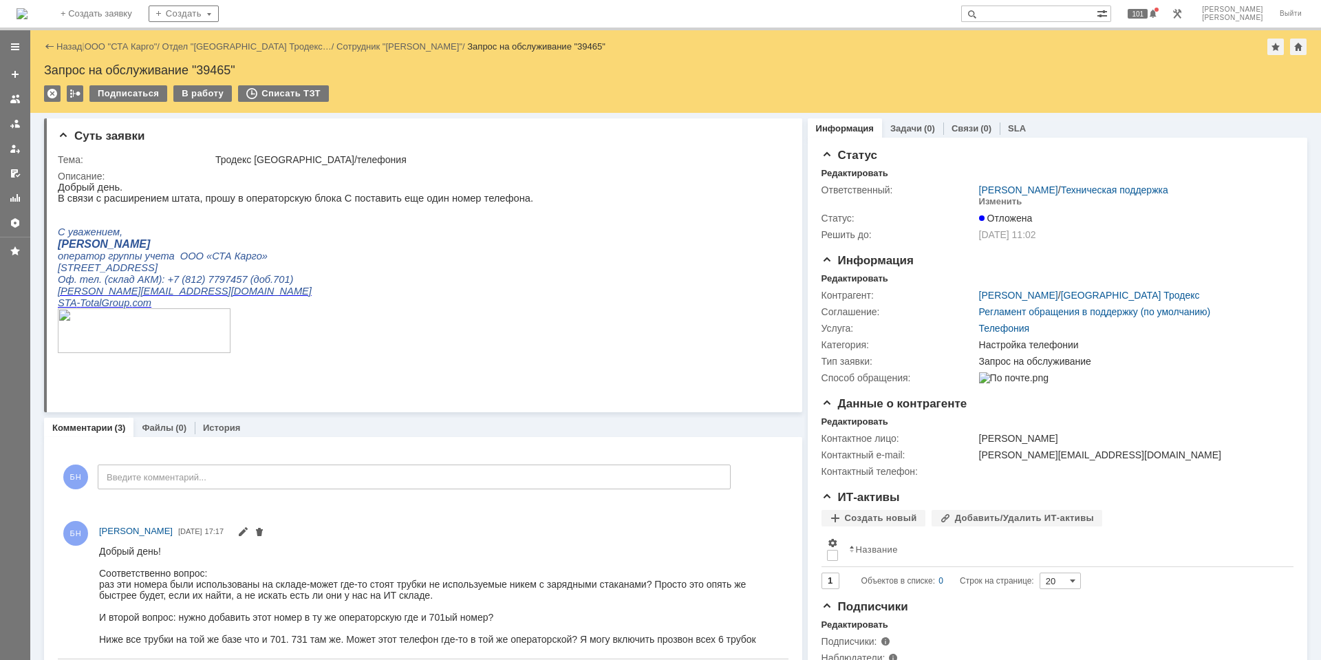
click at [63, 41] on div "Назад | ООО "СТА Карго" / Отдел "[GEOGRAPHIC_DATA] Тродекс… / Сотрудник "[PERSO…" at bounding box center [676, 47] width 1264 height 17
click at [28, 19] on img at bounding box center [22, 13] width 11 height 11
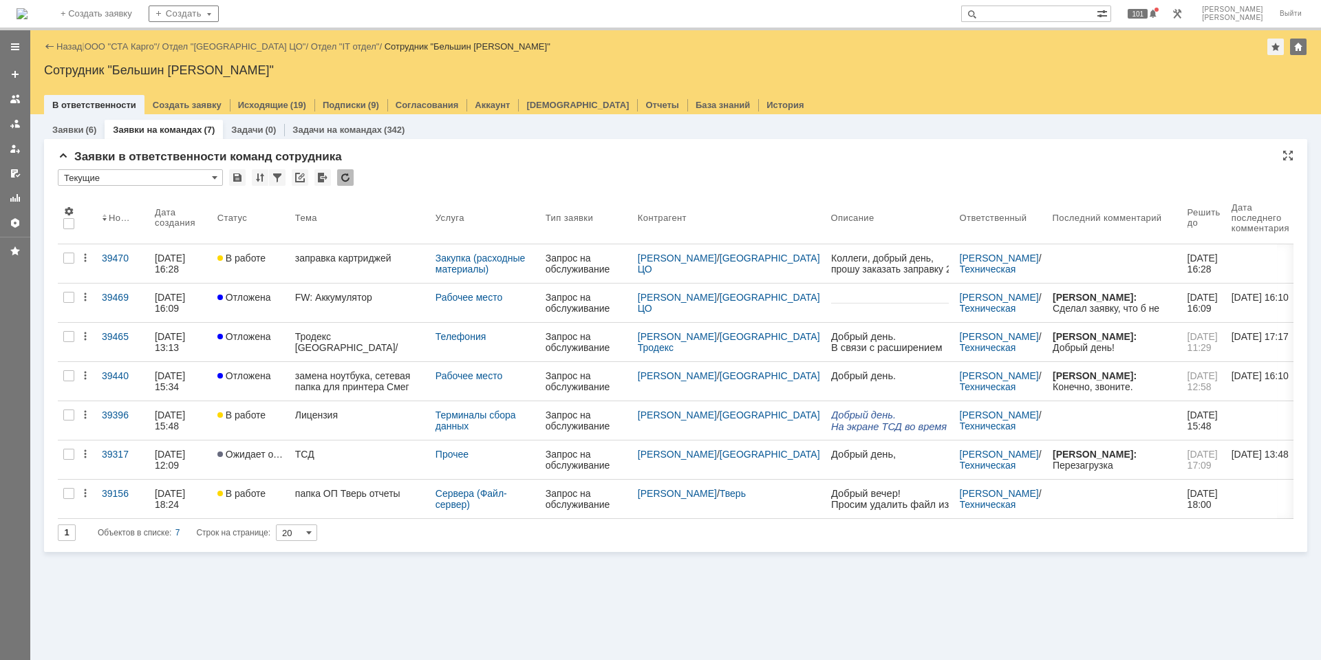
click at [354, 184] on td at bounding box center [345, 178] width 17 height 18
click at [339, 171] on div at bounding box center [345, 177] width 17 height 17
click at [336, 176] on div "* Текущие" at bounding box center [676, 178] width 1236 height 18
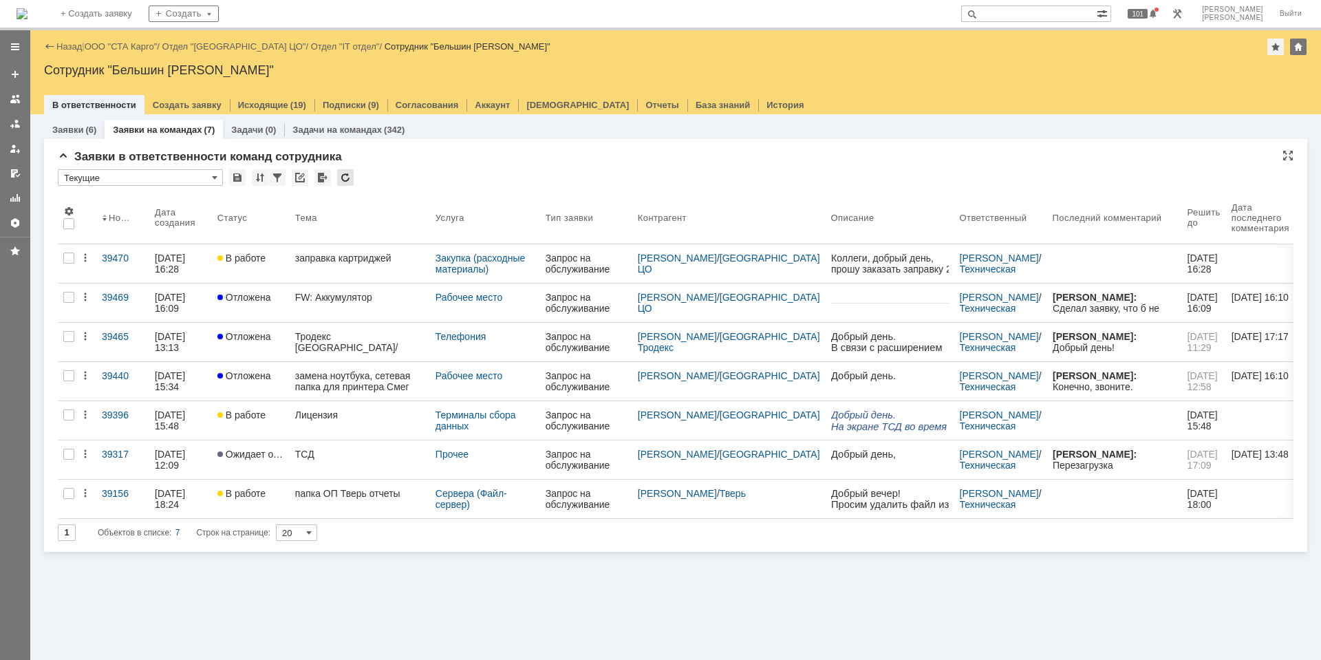
click at [352, 176] on div at bounding box center [345, 177] width 17 height 17
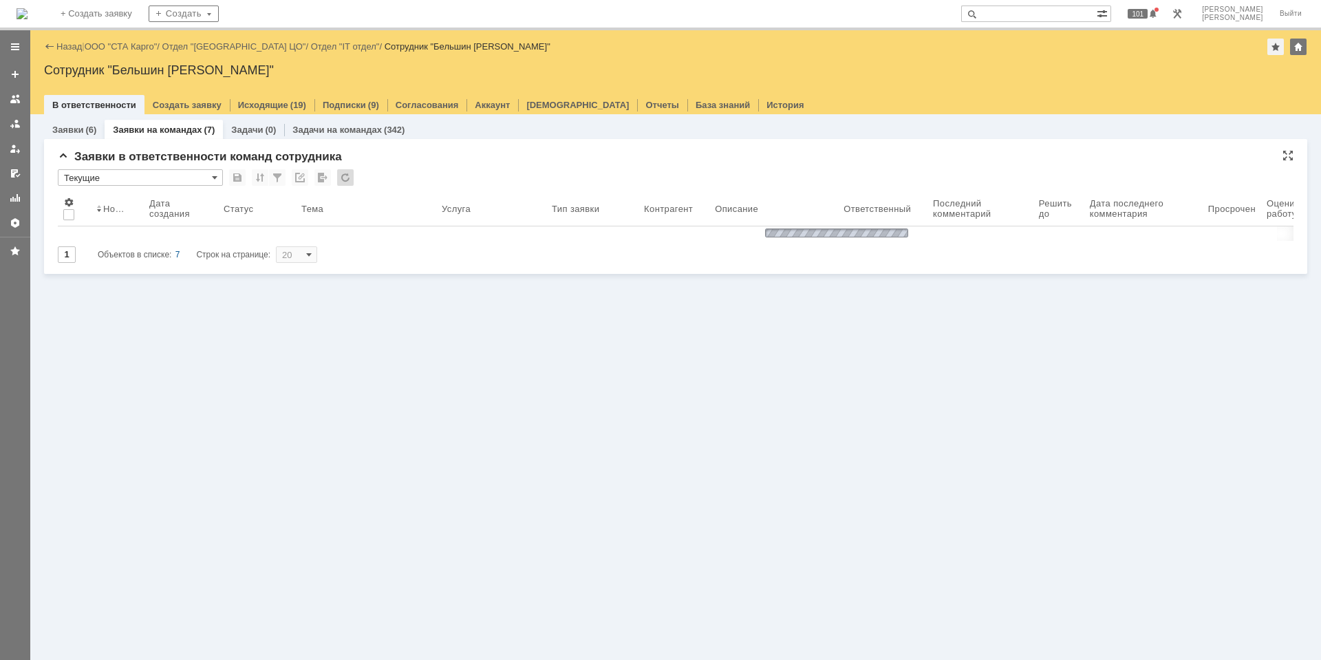
click at [352, 176] on div at bounding box center [345, 177] width 17 height 17
